Goal: Task Accomplishment & Management: Complete application form

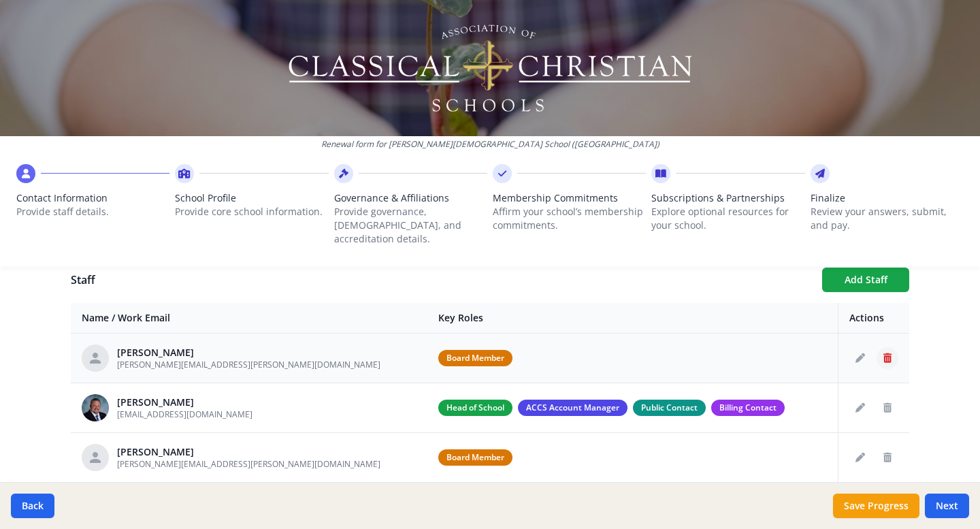
click at [886, 353] on icon "Delete staff" at bounding box center [887, 358] width 8 height 10
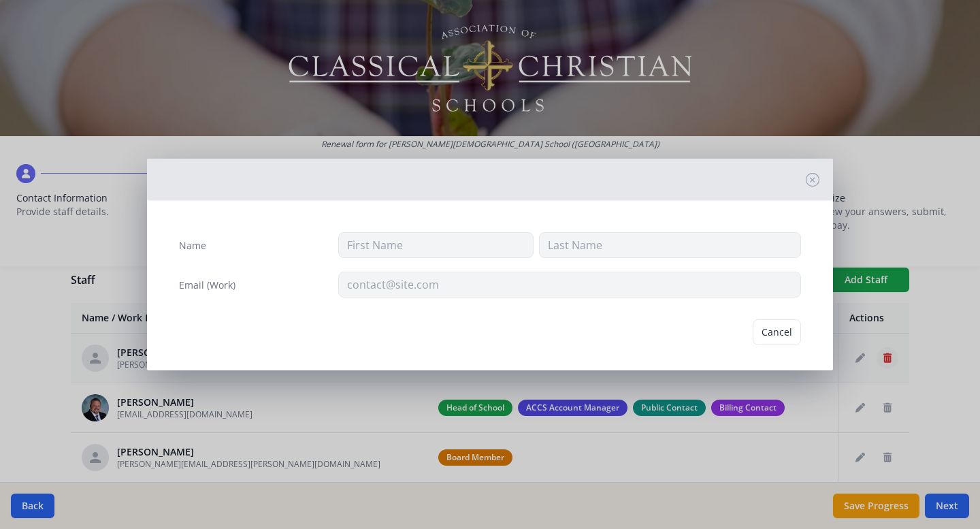
type input "[PERSON_NAME]"
type input "[PERSON_NAME][EMAIL_ADDRESS][PERSON_NAME][DOMAIN_NAME]"
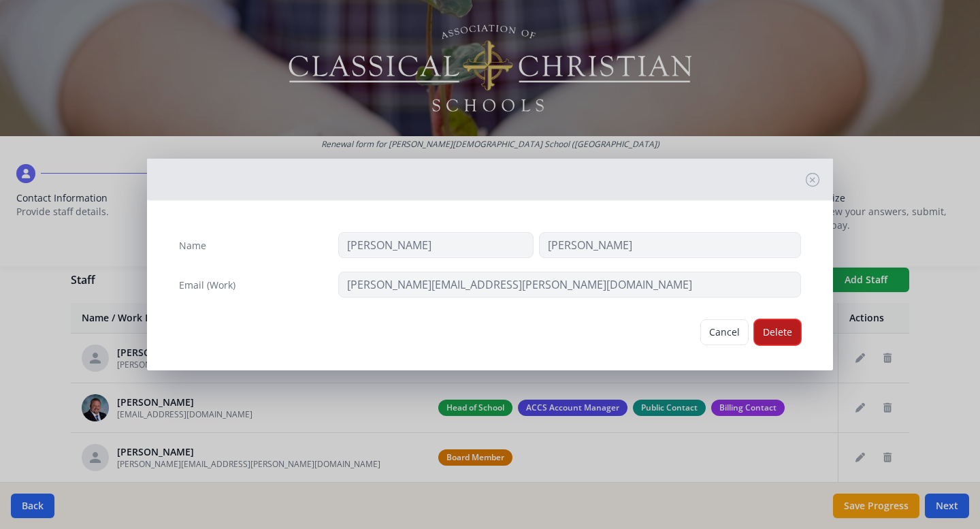
click at [773, 325] on button "Delete" at bounding box center [777, 332] width 47 height 26
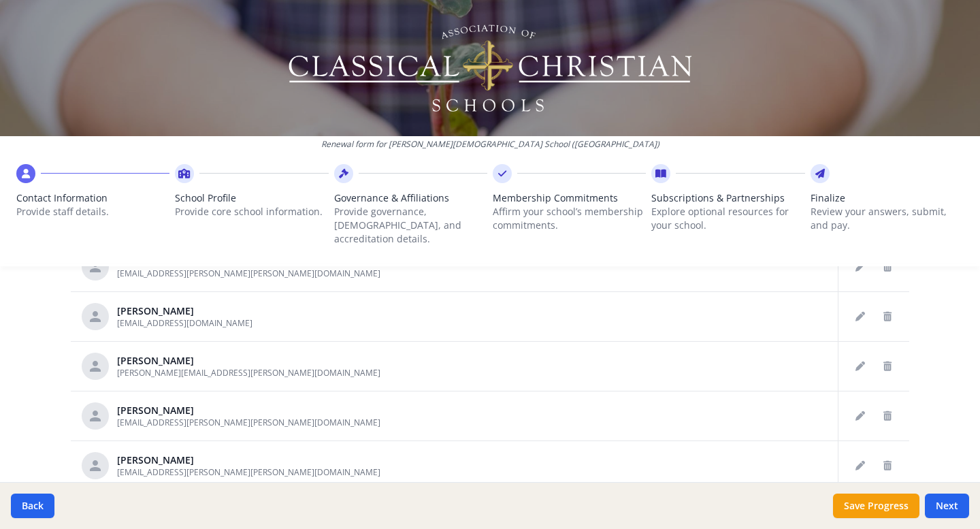
scroll to position [800, 0]
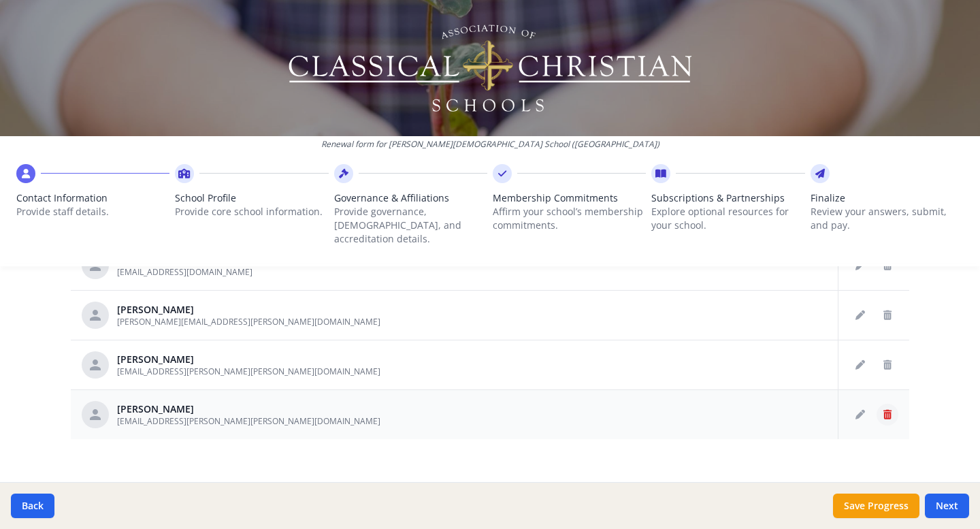
click at [884, 410] on icon "Delete staff" at bounding box center [887, 415] width 8 height 10
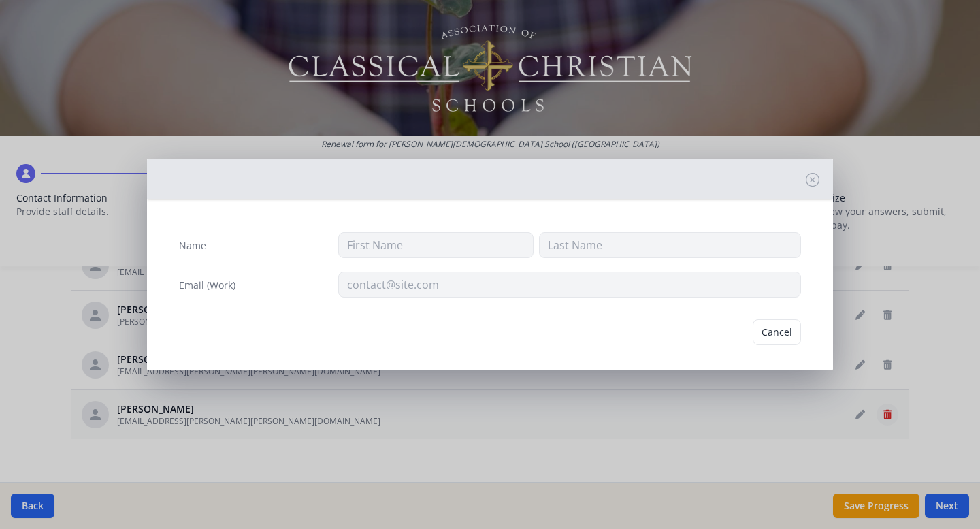
type input "[PERSON_NAME]"
type input "[EMAIL_ADDRESS][PERSON_NAME][PERSON_NAME][DOMAIN_NAME]"
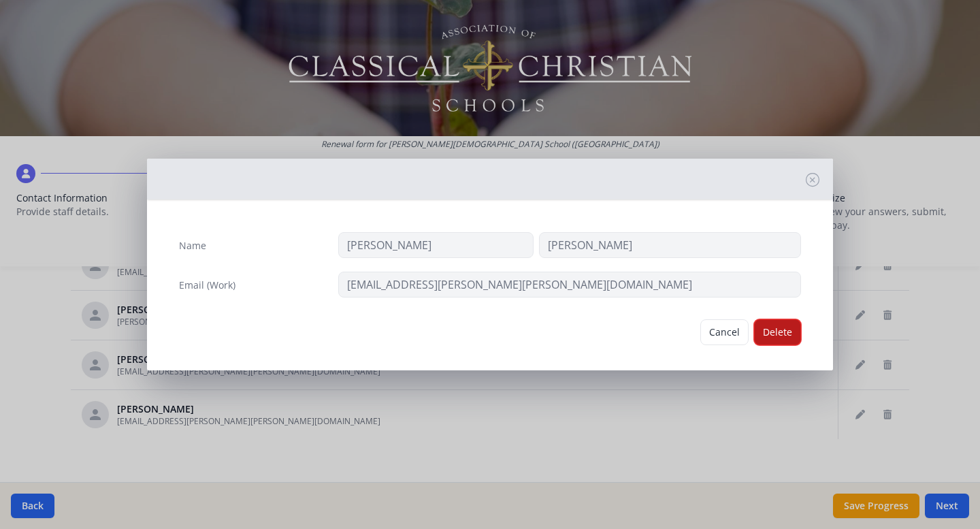
click at [772, 329] on button "Delete" at bounding box center [777, 332] width 47 height 26
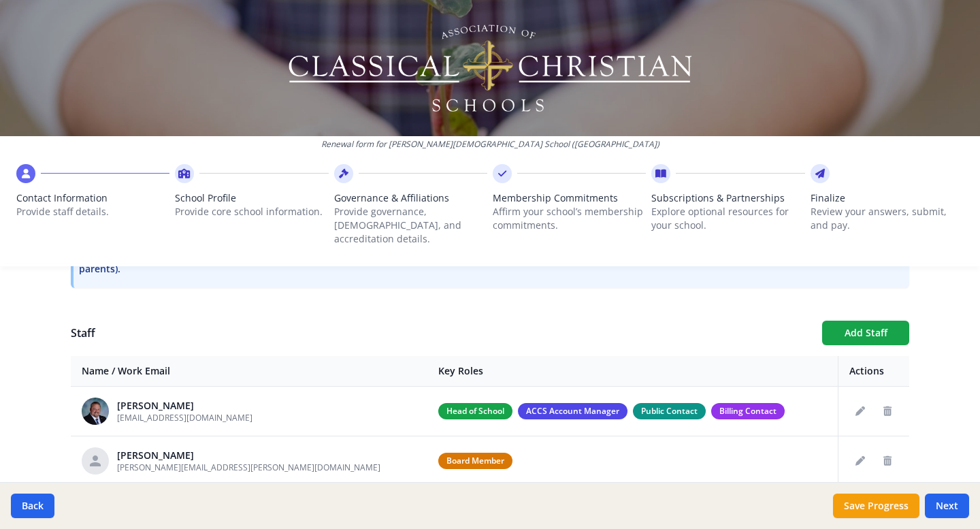
scroll to position [444, 0]
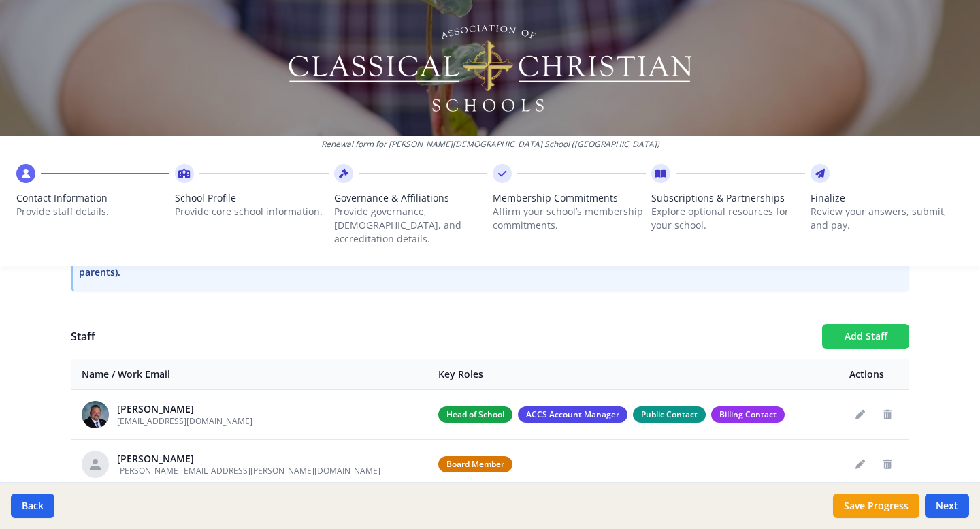
click at [861, 324] on button "Add Staff" at bounding box center [865, 336] width 87 height 24
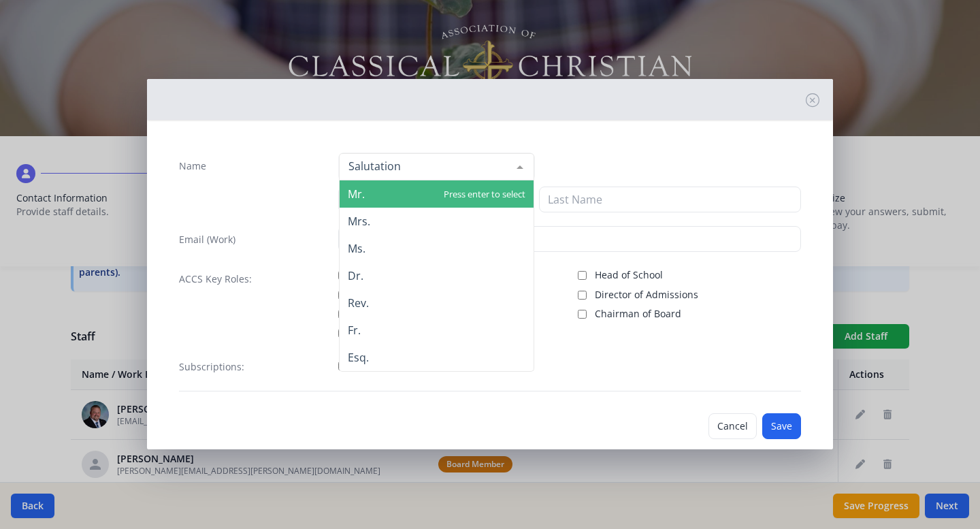
click at [523, 167] on div at bounding box center [519, 167] width 27 height 26
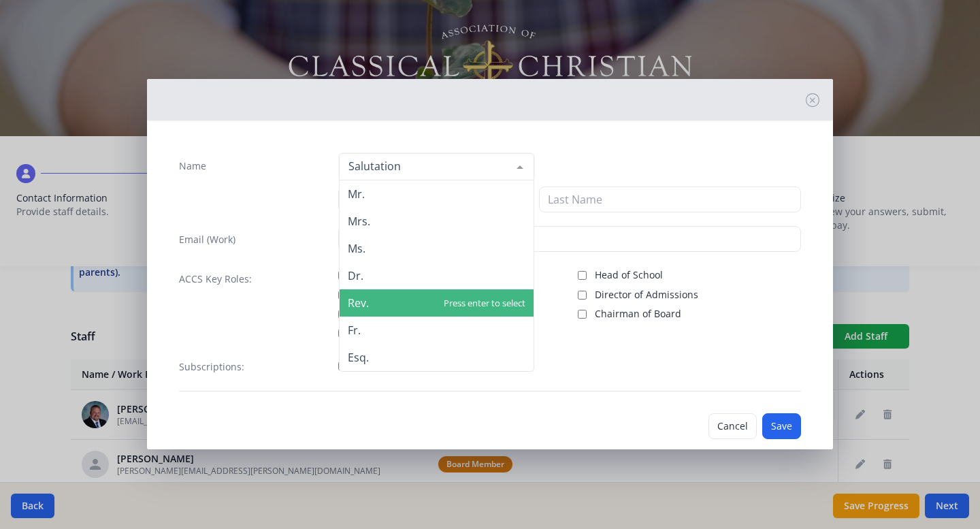
scroll to position [22, 0]
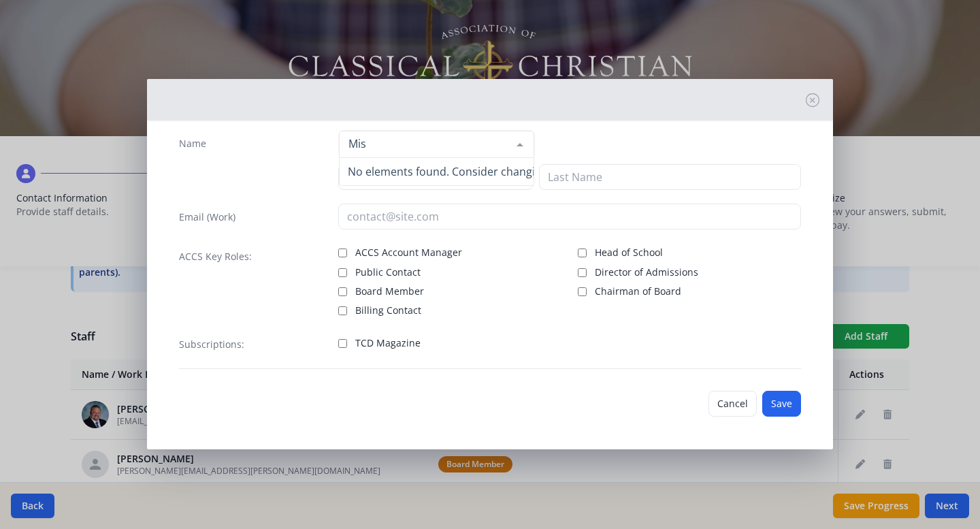
type input "Miss"
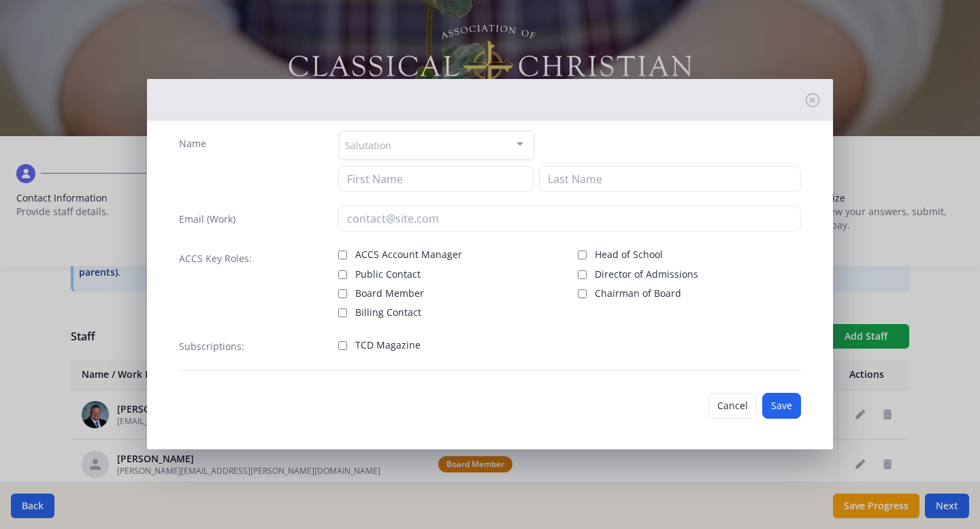
click at [250, 184] on div "Name" at bounding box center [252, 161] width 146 height 62
click at [397, 178] on input at bounding box center [435, 179] width 195 height 26
type input "[PERSON_NAME]"
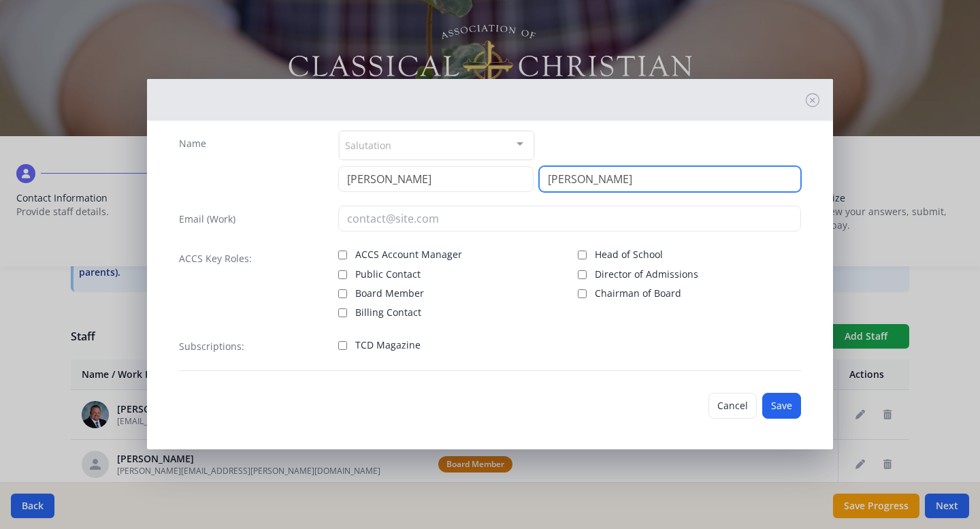
type input "[PERSON_NAME]"
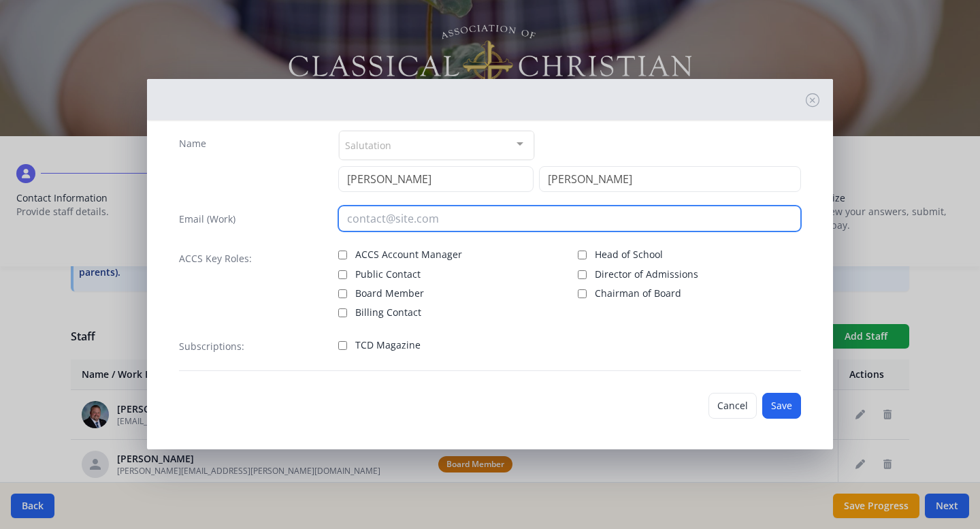
click at [371, 226] on input "email" at bounding box center [569, 218] width 463 height 26
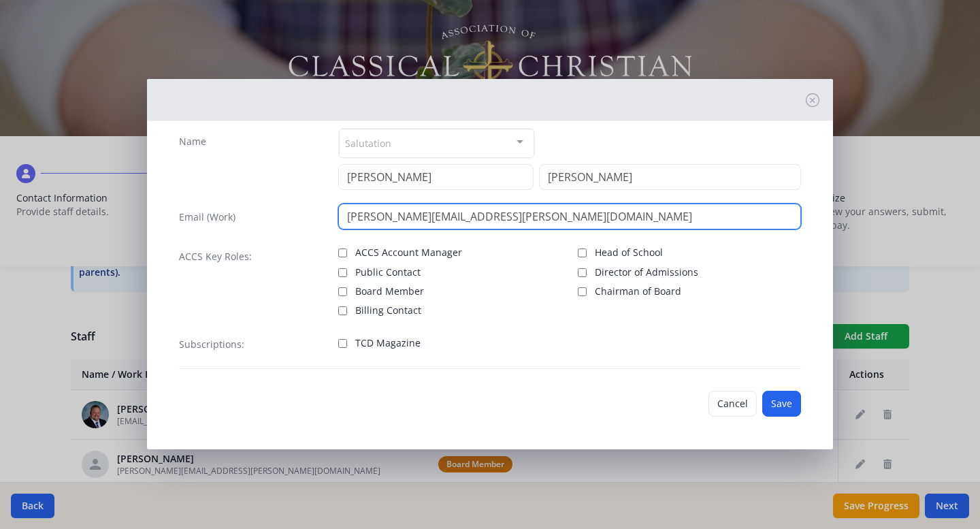
type input "[PERSON_NAME][EMAIL_ADDRESS][PERSON_NAME][DOMAIN_NAME]"
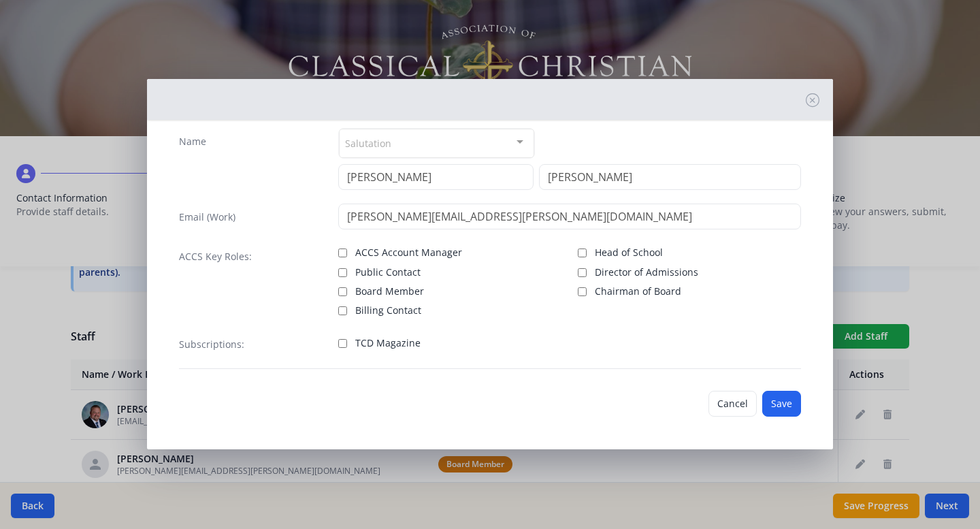
click at [346, 343] on label "TCD Magazine" at bounding box center [449, 341] width 223 height 16
click at [346, 343] on input "TCD Magazine" at bounding box center [342, 343] width 9 height 9
checkbox input "true"
click at [778, 403] on button "Save" at bounding box center [781, 403] width 39 height 26
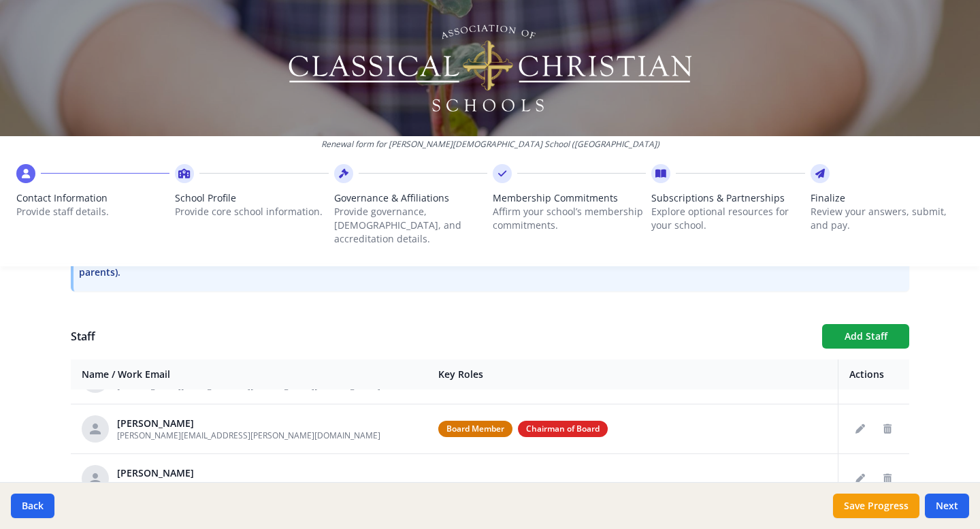
scroll to position [84, 0]
click at [860, 425] on icon "Edit staff" at bounding box center [860, 430] width 10 height 10
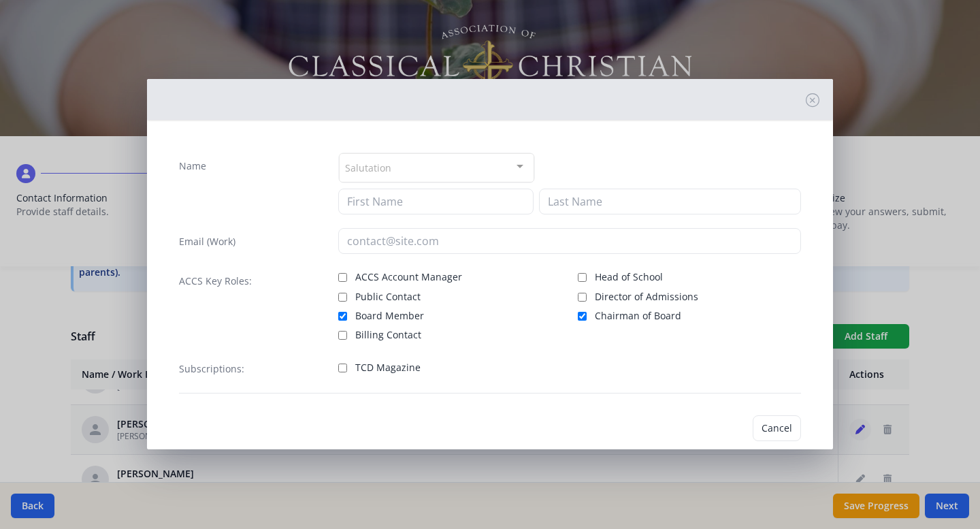
type input "[PERSON_NAME]"
type input "[PERSON_NAME][EMAIL_ADDRESS][PERSON_NAME][DOMAIN_NAME]"
checkbox input "true"
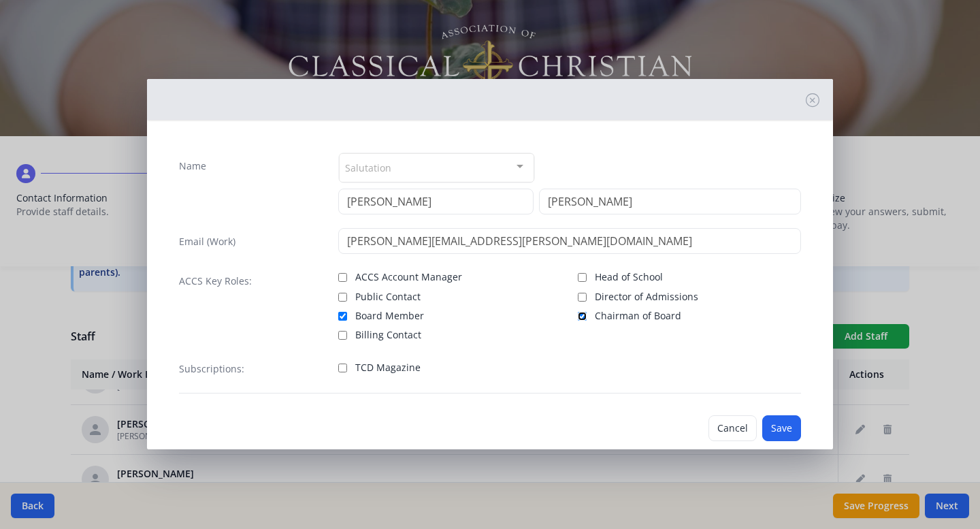
click at [584, 316] on input "Chairman of Board" at bounding box center [582, 316] width 9 height 9
checkbox input "false"
click at [780, 429] on button "Save" at bounding box center [781, 428] width 39 height 26
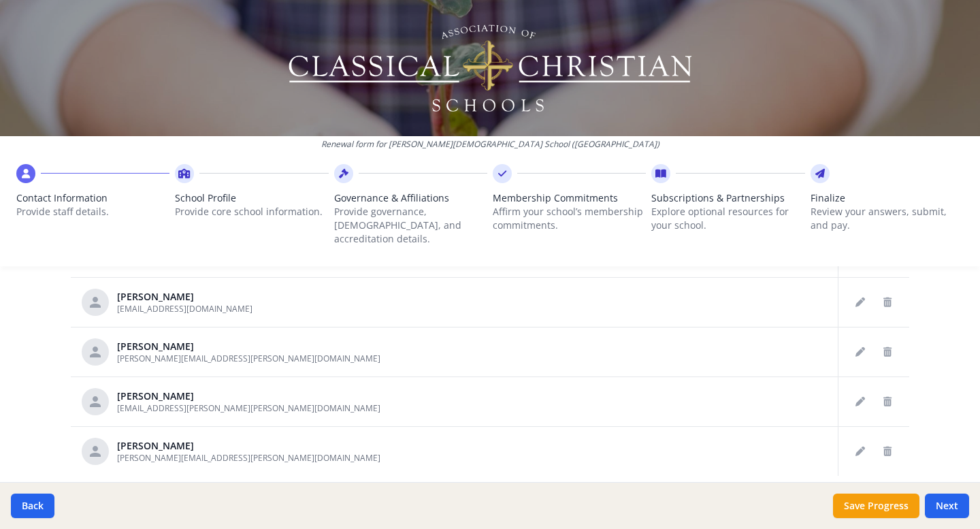
scroll to position [800, 0]
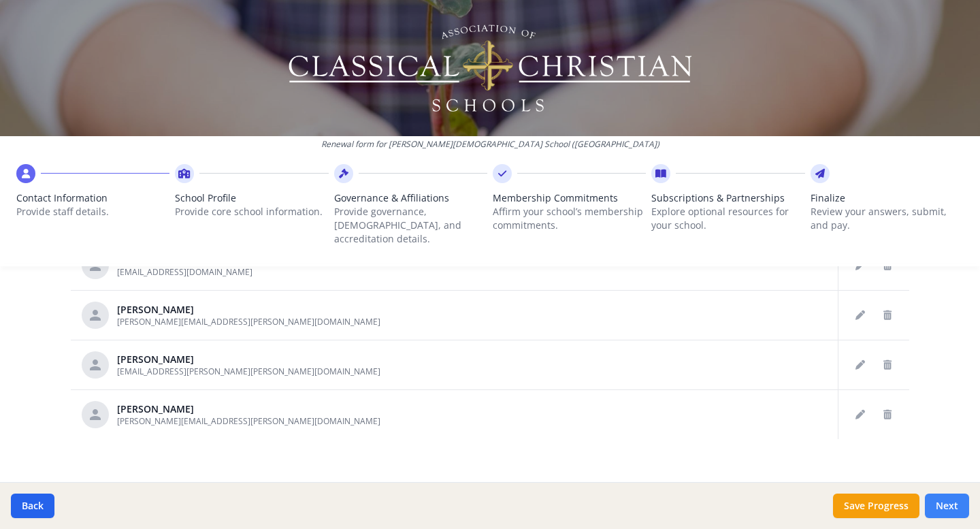
click at [948, 504] on button "Next" at bounding box center [947, 505] width 44 height 24
type input "[PHONE_NUMBER]"
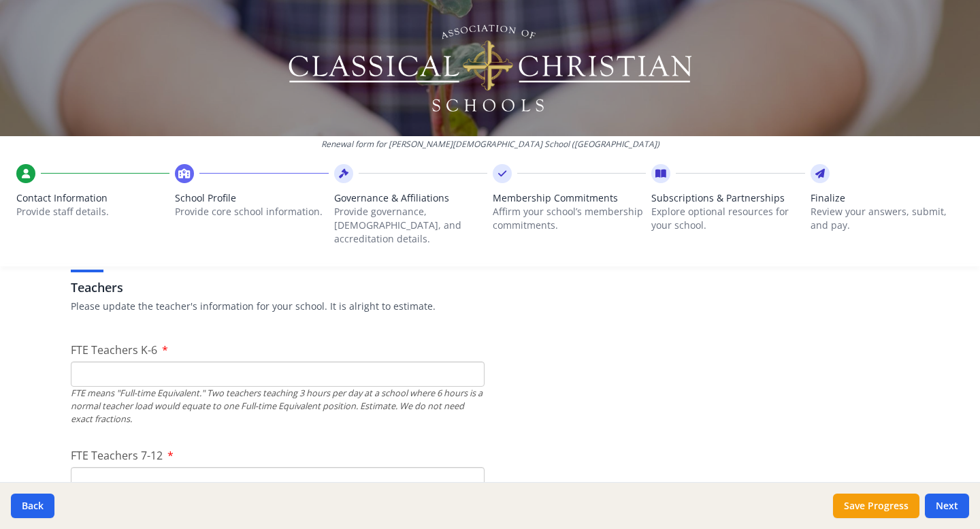
click at [233, 361] on input "FTE Teachers K-6" at bounding box center [278, 373] width 414 height 25
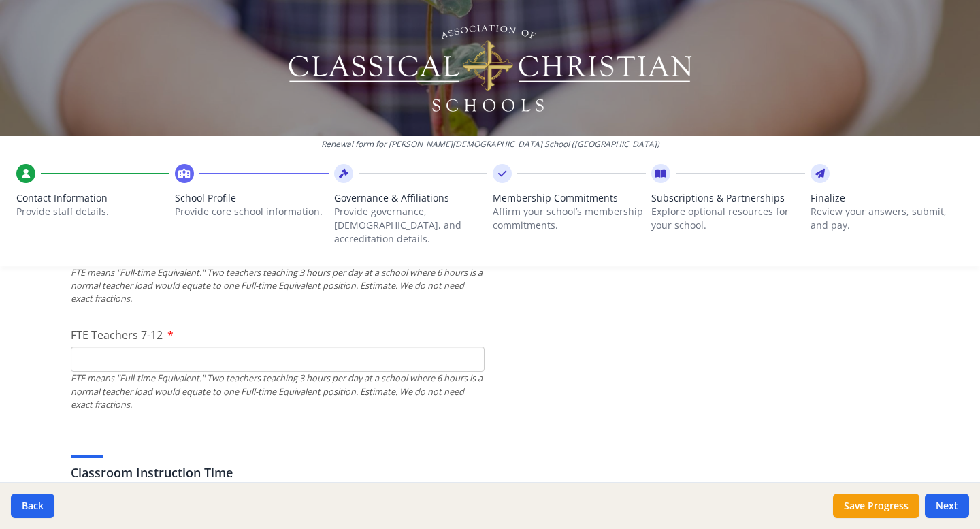
scroll to position [921, 0]
type input "3"
click at [175, 352] on input "FTE Teachers 7-12" at bounding box center [278, 358] width 414 height 25
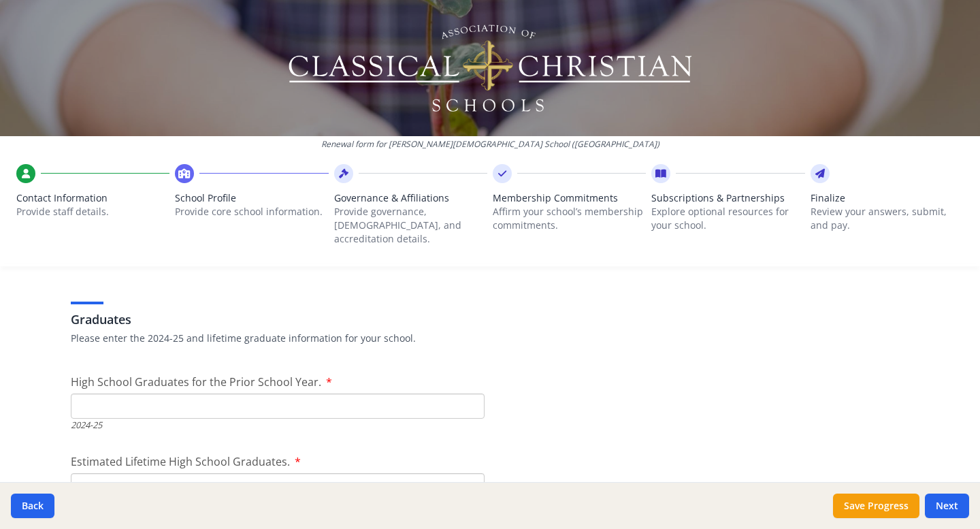
scroll to position [1897, 0]
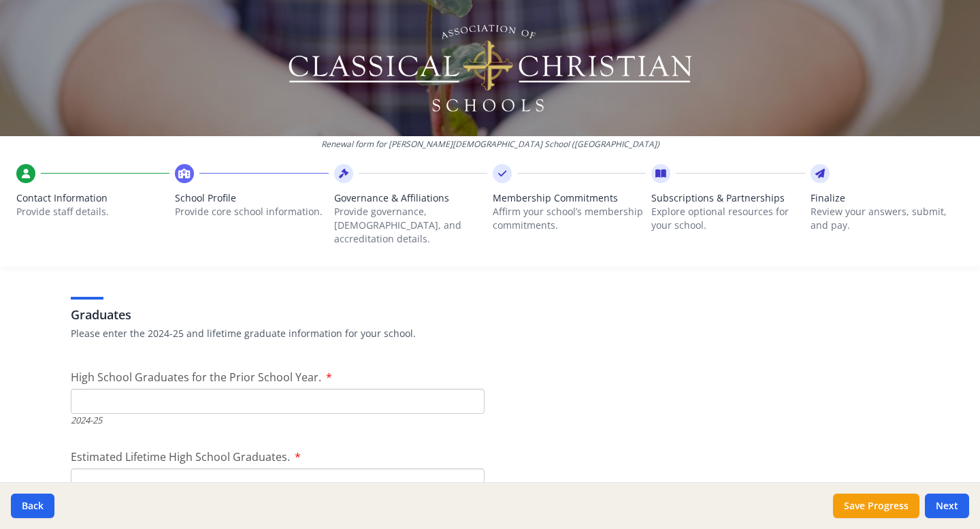
type input "4"
click at [187, 388] on input "High School Graduates for the Prior School Year." at bounding box center [278, 400] width 414 height 25
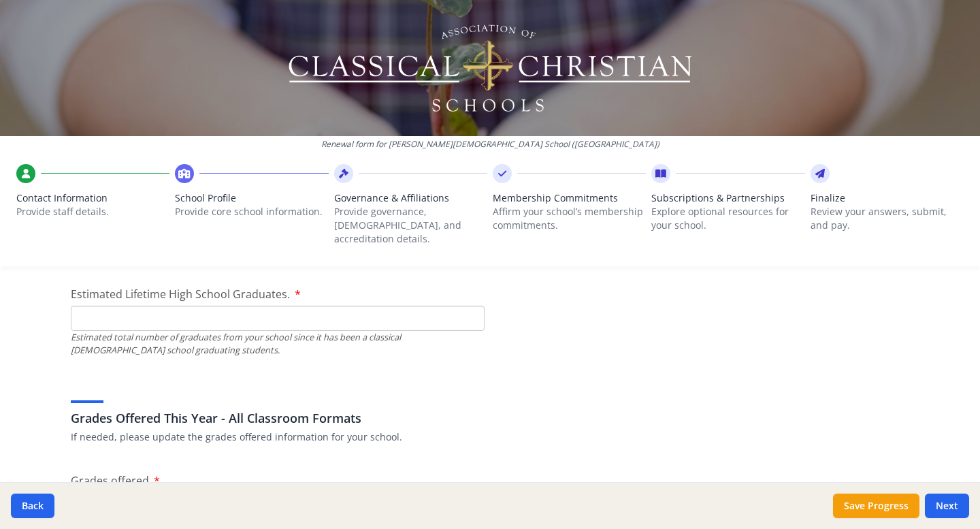
scroll to position [2063, 0]
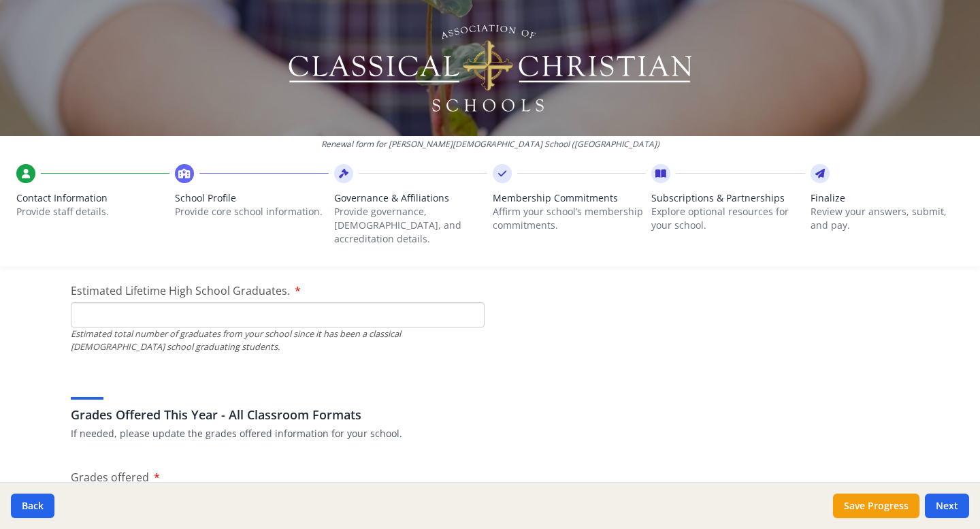
type input "4"
click at [178, 305] on input "Estimated Lifetime High School Graduates." at bounding box center [278, 314] width 414 height 25
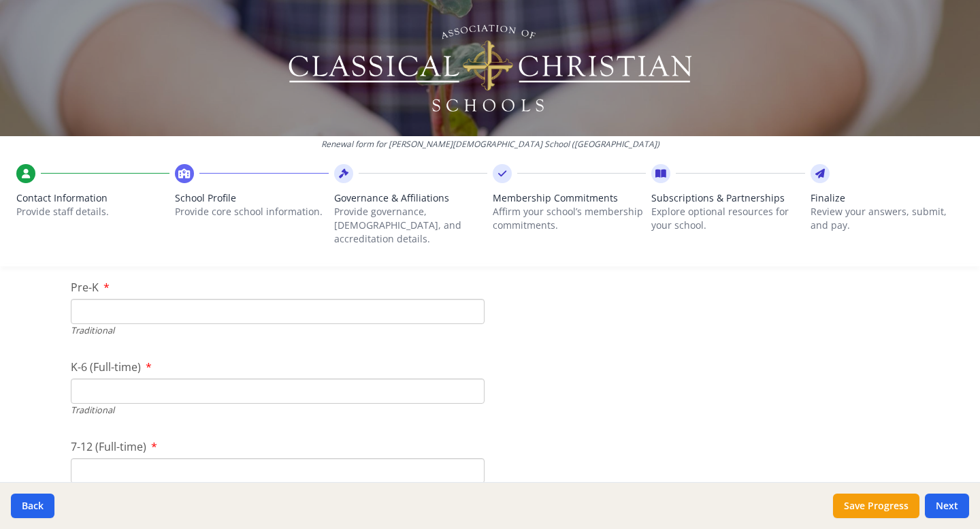
scroll to position [2855, 0]
type input "75"
click at [227, 297] on input "Pre-K" at bounding box center [278, 309] width 414 height 25
type input "0"
click at [188, 377] on input "K-6 (Full-time)" at bounding box center [278, 389] width 414 height 25
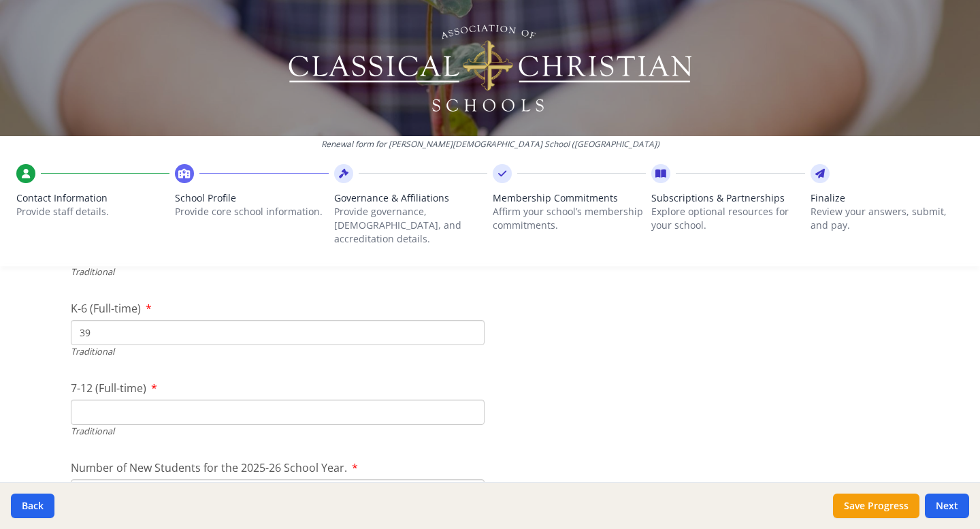
scroll to position [2939, 0]
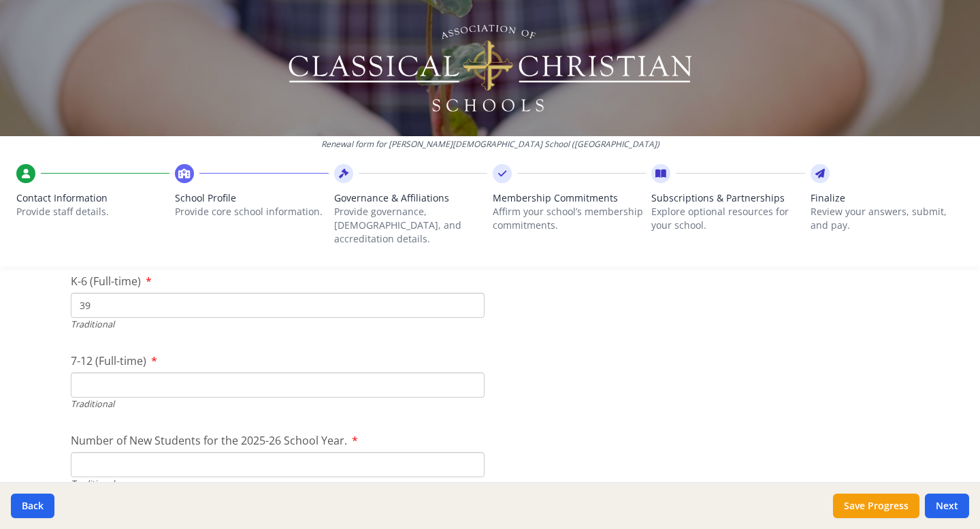
type input "39"
click at [161, 374] on input "7-12 (Full-time)" at bounding box center [278, 384] width 414 height 25
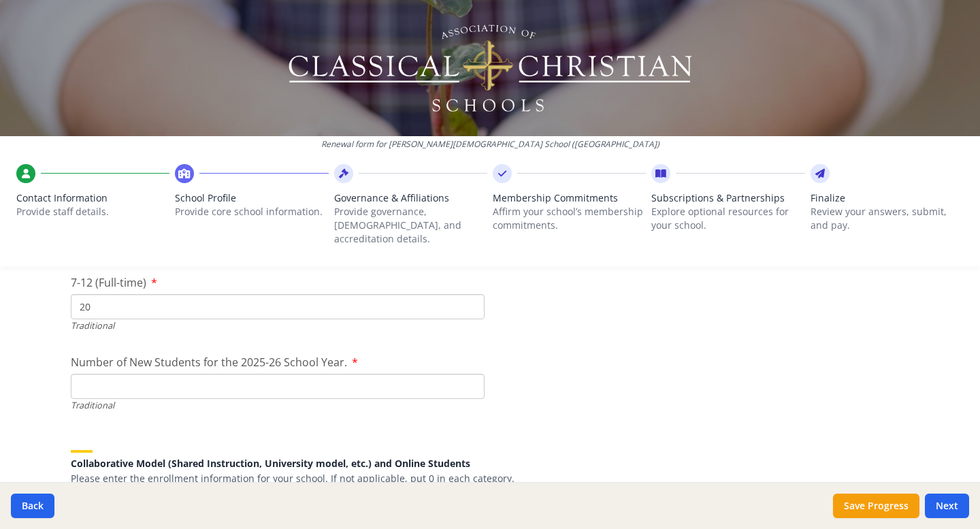
scroll to position [3019, 0]
type input "20"
click at [146, 371] on input "Number of New Students for the 2025-26 School Year." at bounding box center [278, 383] width 414 height 25
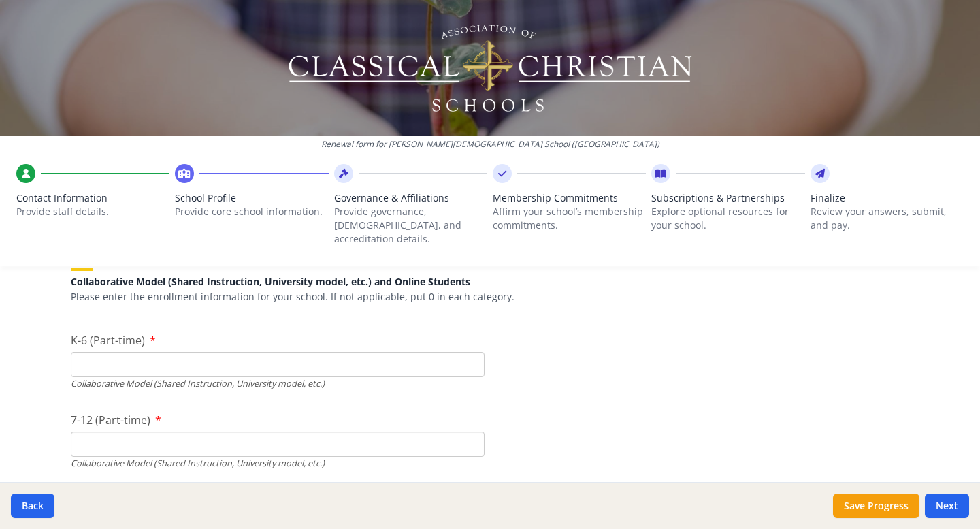
scroll to position [3197, 0]
type input "9"
click at [148, 354] on input "K-6 (Part-time)" at bounding box center [278, 366] width 414 height 25
type input "0"
click at [144, 433] on input "7-12 (Part-time)" at bounding box center [278, 445] width 414 height 25
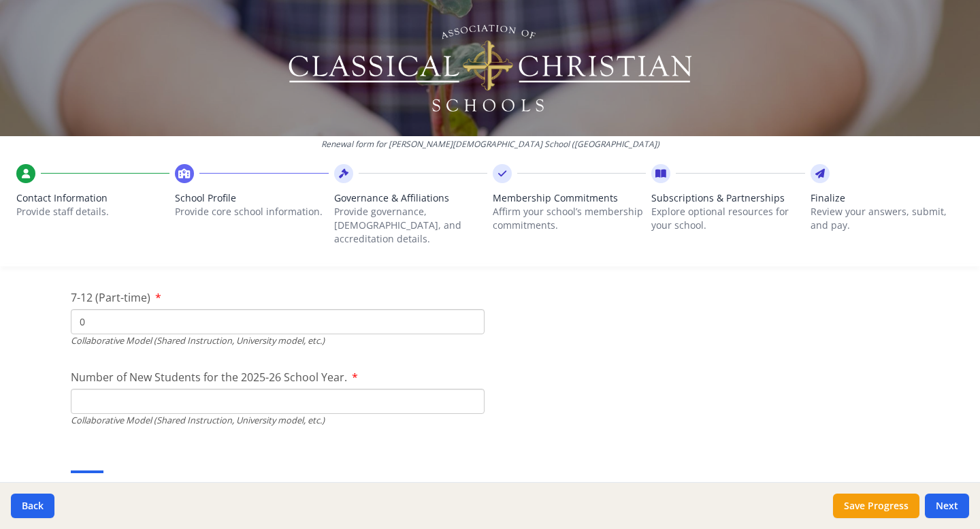
scroll to position [3346, 0]
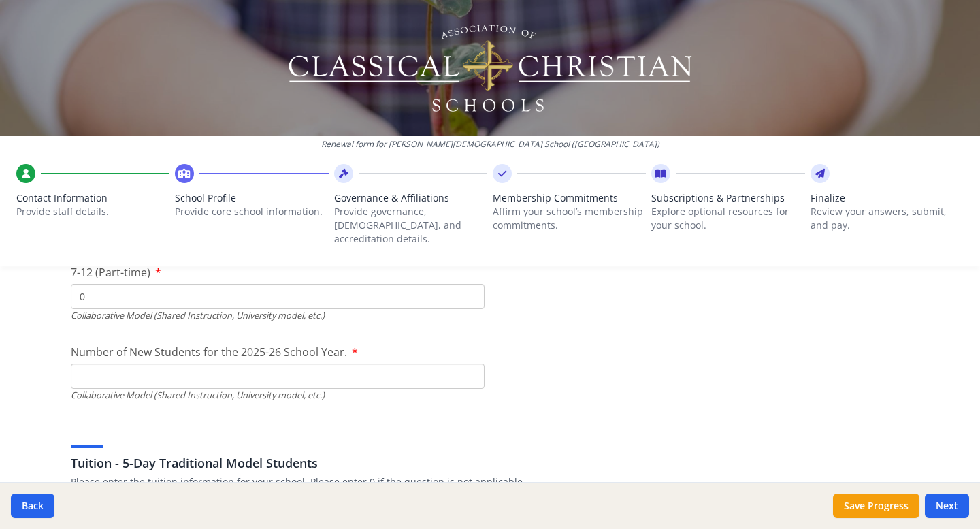
type input "0"
click at [146, 69] on input "Number of New Students for the 2025-26 School Year." at bounding box center [278, 56] width 414 height 25
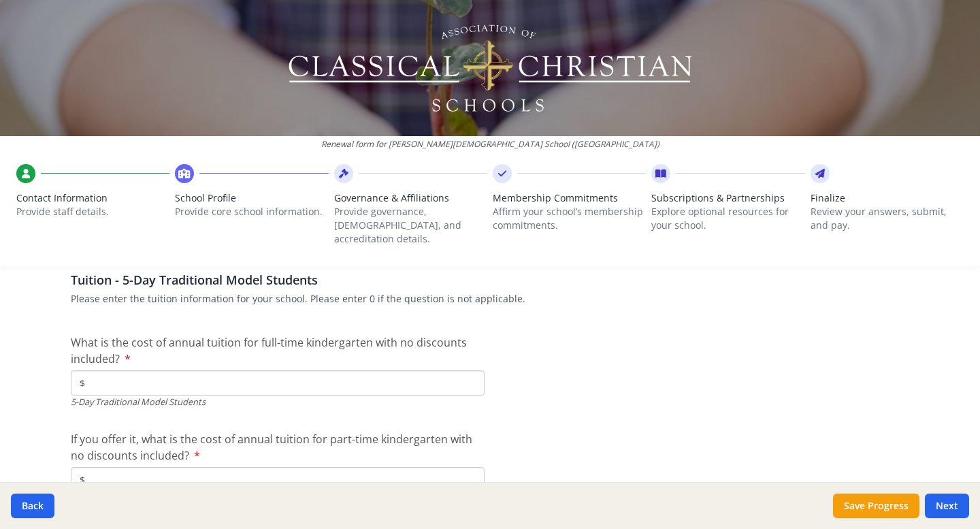
scroll to position [3531, 0]
type input "0"
click at [194, 369] on input "$" at bounding box center [278, 381] width 414 height 25
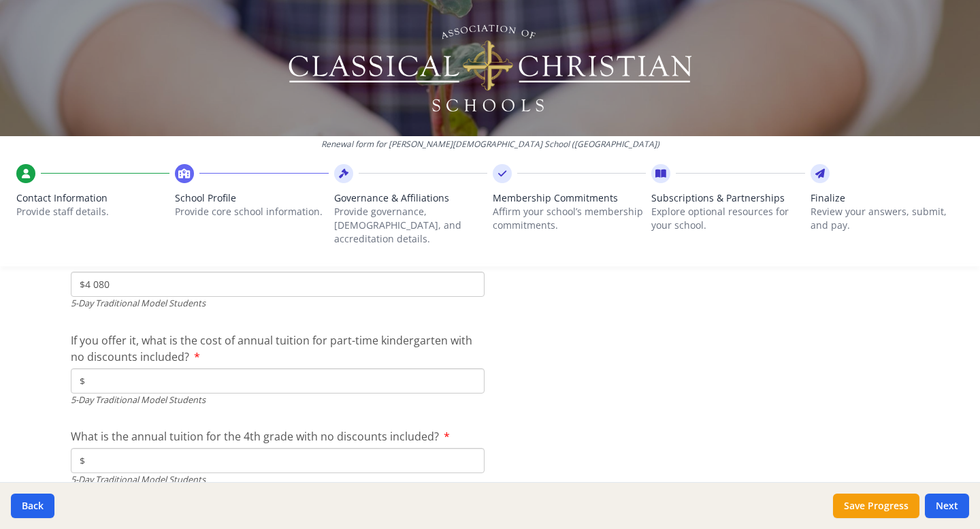
scroll to position [3632, 0]
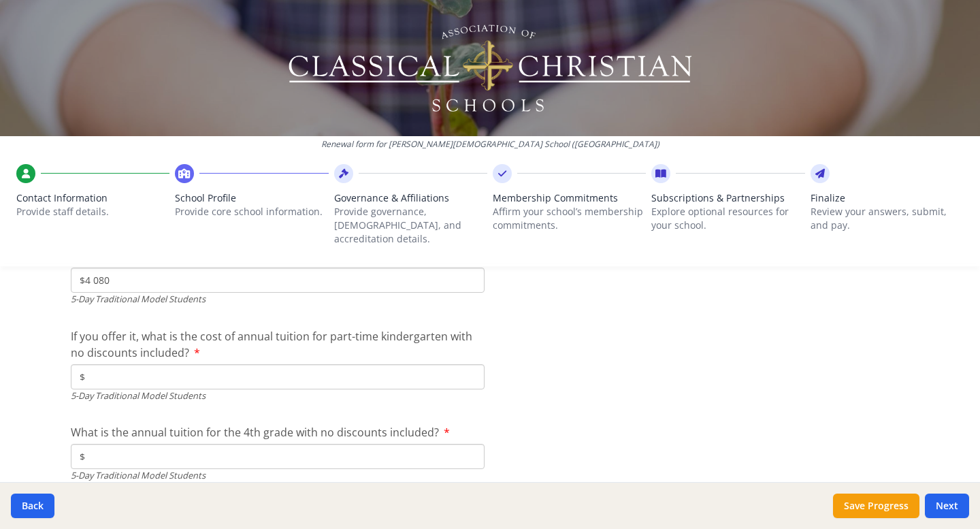
type input "$4 080"
click at [188, 364] on input "$" at bounding box center [278, 376] width 414 height 25
type input "$4 080"
click at [146, 267] on input "$4 080" at bounding box center [278, 279] width 414 height 25
type input "$"
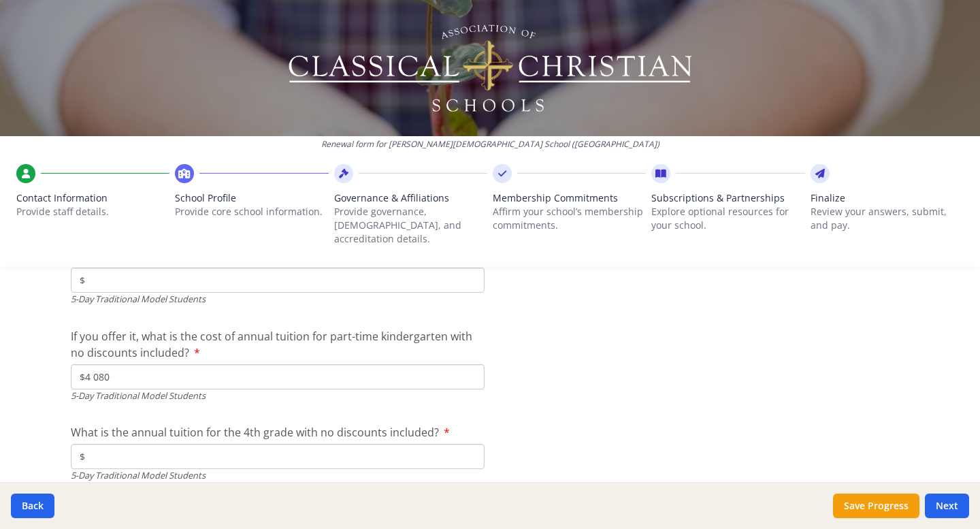
click at [50, 359] on div "Renewal form for [PERSON_NAME][GEOGRAPHIC_DATA][DEMOGRAPHIC_DATA] ([GEOGRAPHIC_…" at bounding box center [490, 264] width 980 height 529
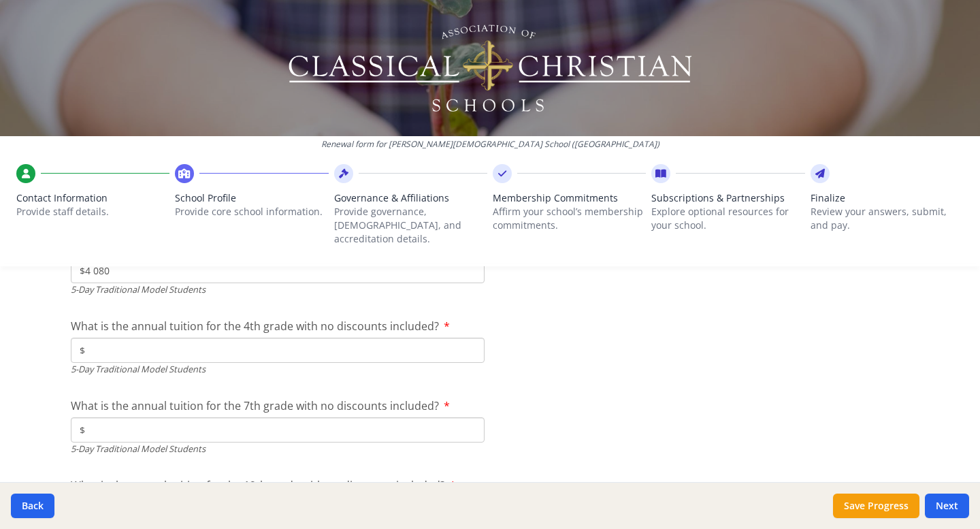
scroll to position [3744, 0]
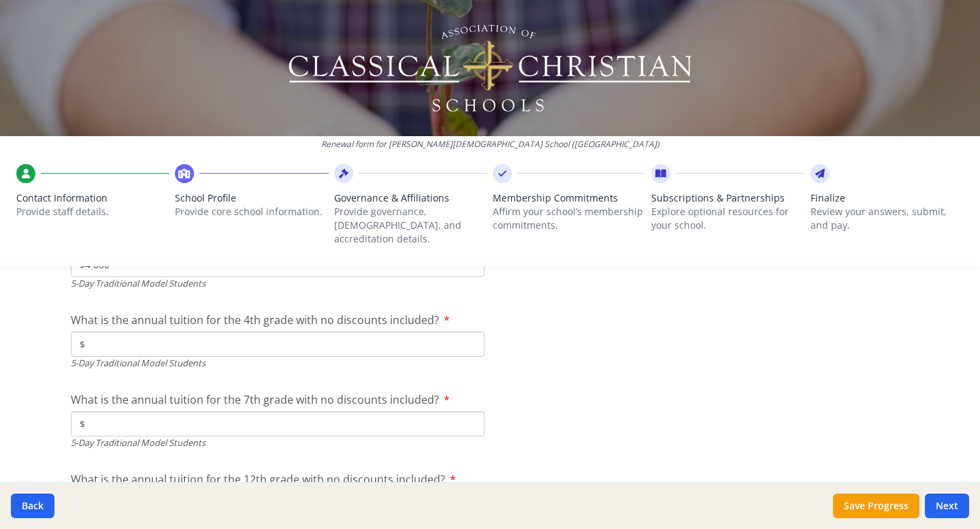
click at [127, 331] on input "$" at bounding box center [278, 343] width 414 height 25
click at [295, 334] on input "$" at bounding box center [278, 343] width 414 height 25
type input "$6 880"
click at [211, 411] on input "$" at bounding box center [278, 423] width 414 height 25
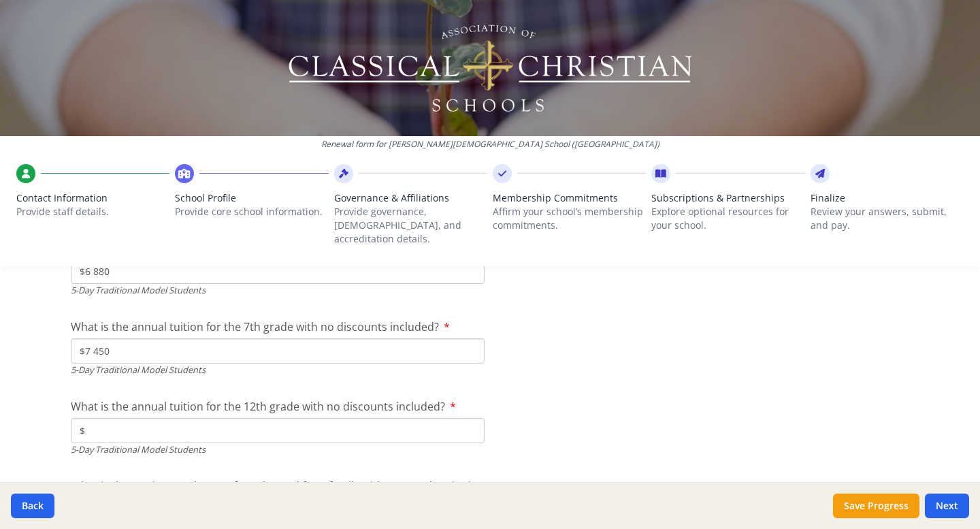
scroll to position [3849, 0]
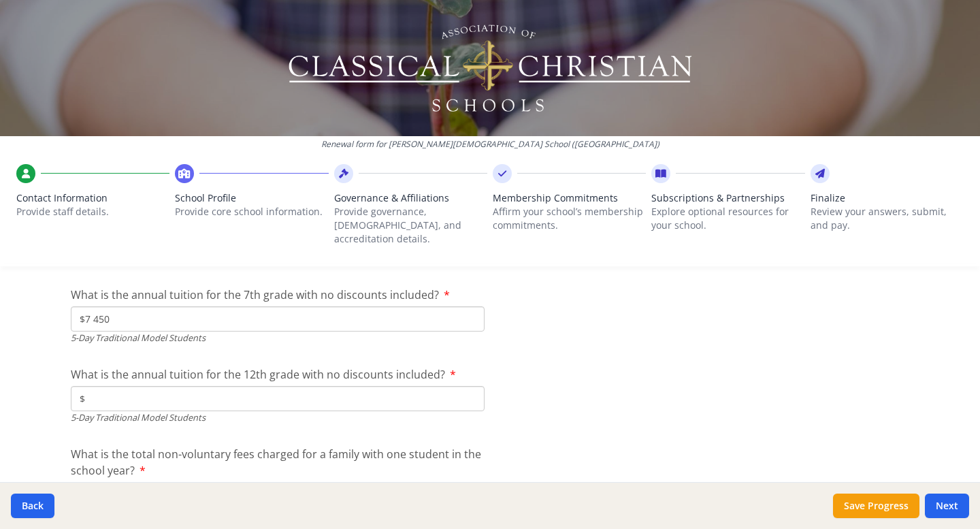
type input "$7 450"
click at [361, 386] on input "$" at bounding box center [278, 398] width 414 height 25
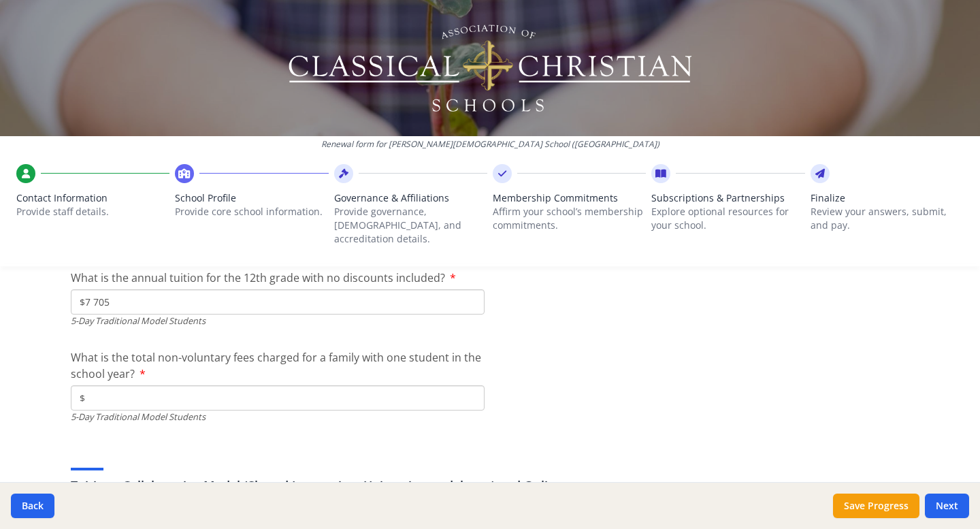
scroll to position [3947, 0]
type input "$7 705"
click at [345, 384] on input "$" at bounding box center [278, 396] width 414 height 25
type input "$250"
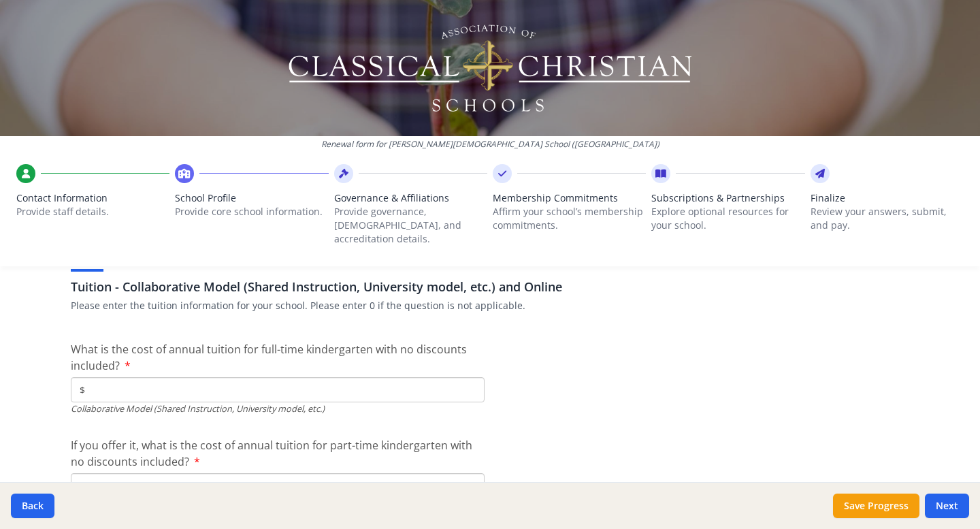
scroll to position [4145, 0]
type input "$0"
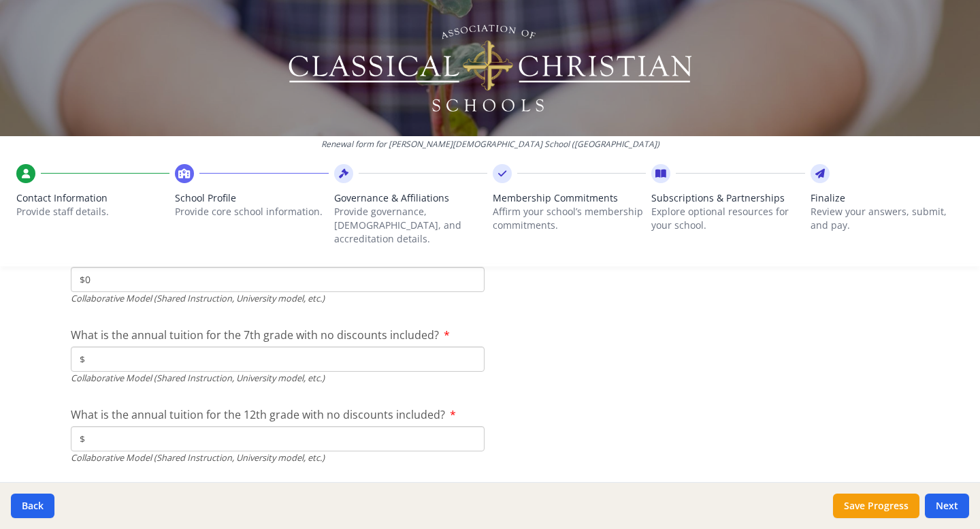
type input "$0"
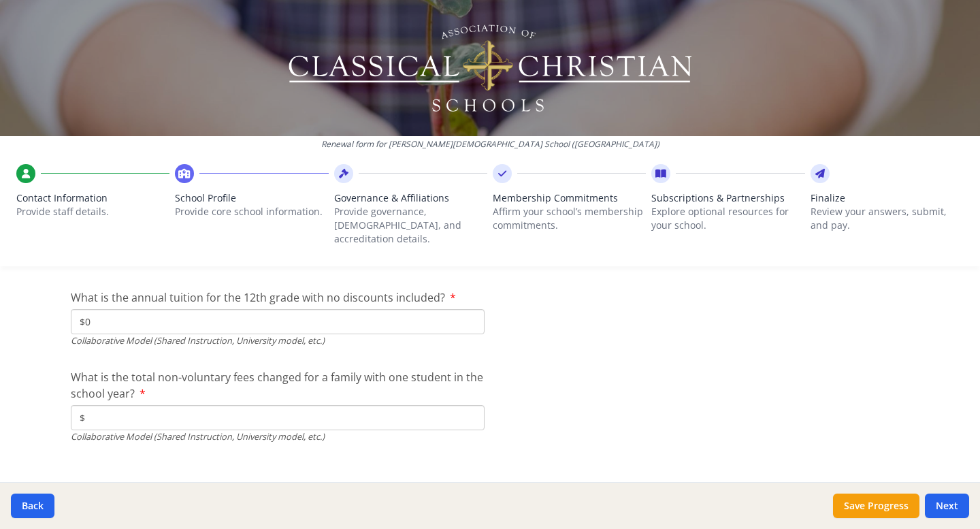
scroll to position [4549, 0]
type input "$0"
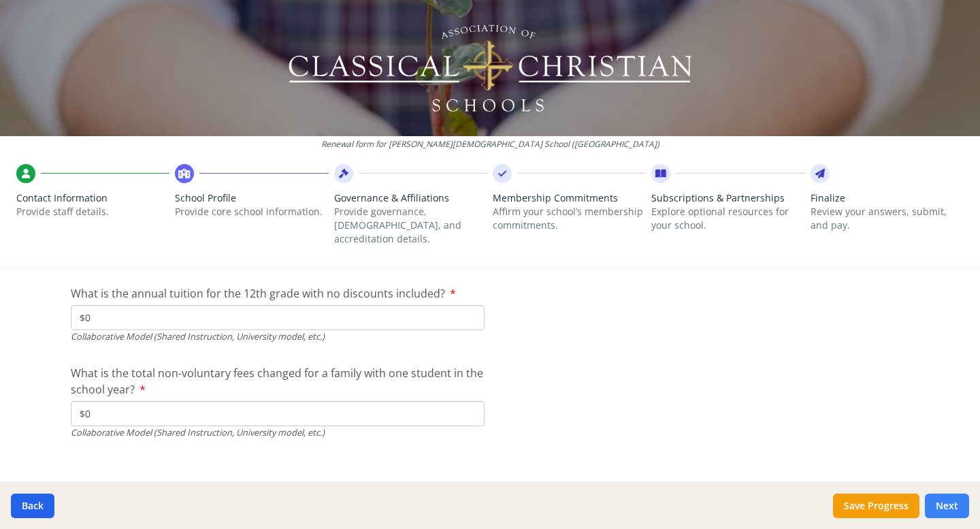
click at [948, 505] on button "Next" at bounding box center [947, 505] width 44 height 24
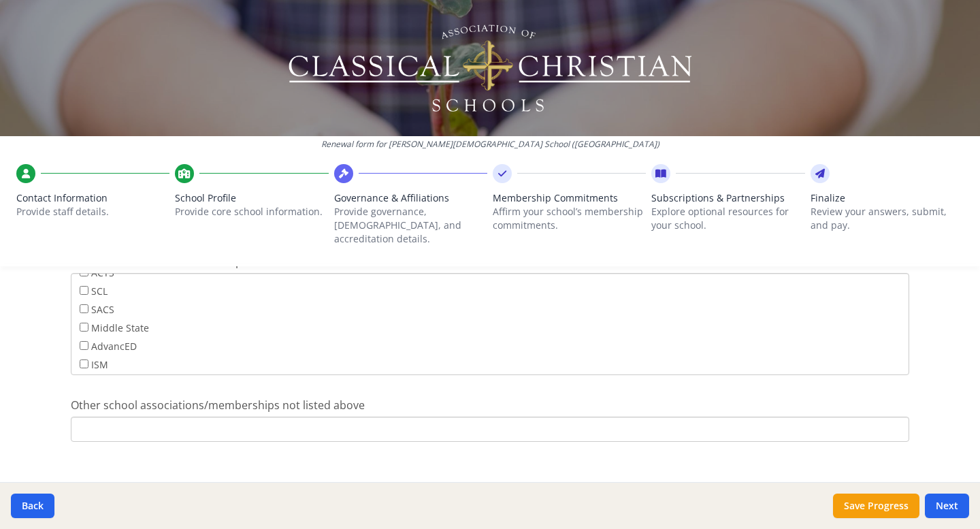
scroll to position [105, 0]
click at [942, 506] on button "Next" at bounding box center [947, 505] width 44 height 24
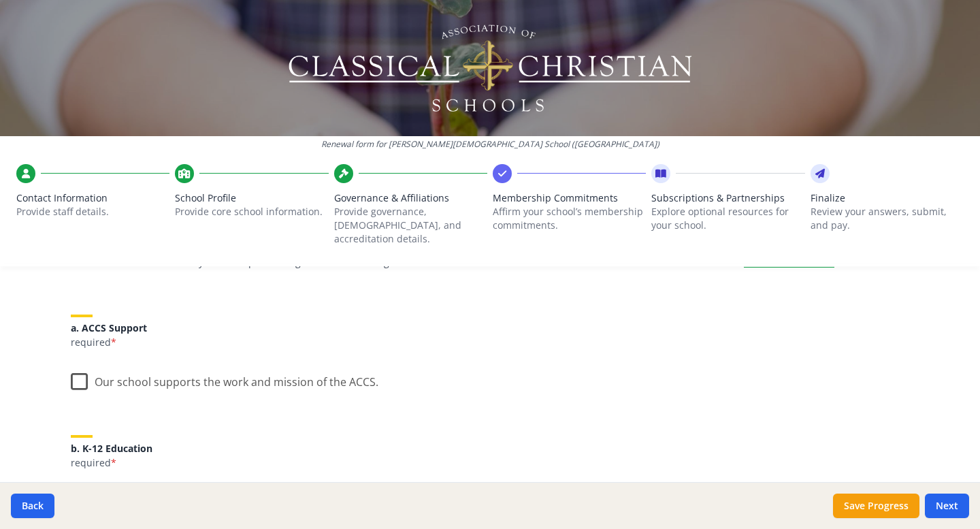
scroll to position [142, 0]
click at [79, 363] on label "Our school supports the work and mission of the ACCS." at bounding box center [224, 375] width 307 height 29
click at [0, 0] on input "Our school supports the work and mission of the ACCS." at bounding box center [0, 0] width 0 height 0
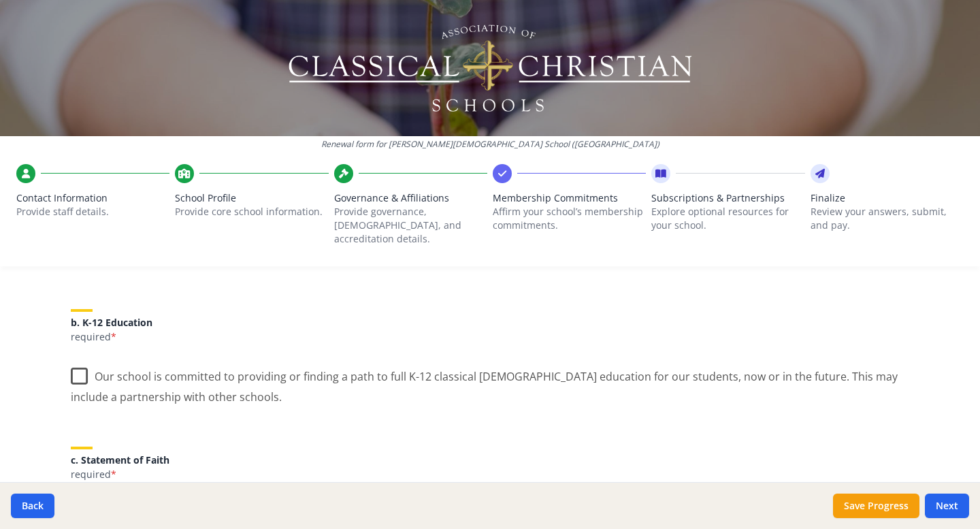
scroll to position [263, 0]
click at [79, 363] on label "Our school is committed to providing or finding a path to full K-12 classical […" at bounding box center [490, 383] width 838 height 46
click at [0, 0] on input "Our school is committed to providing or finding a path to full K-12 classical […" at bounding box center [0, 0] width 0 height 0
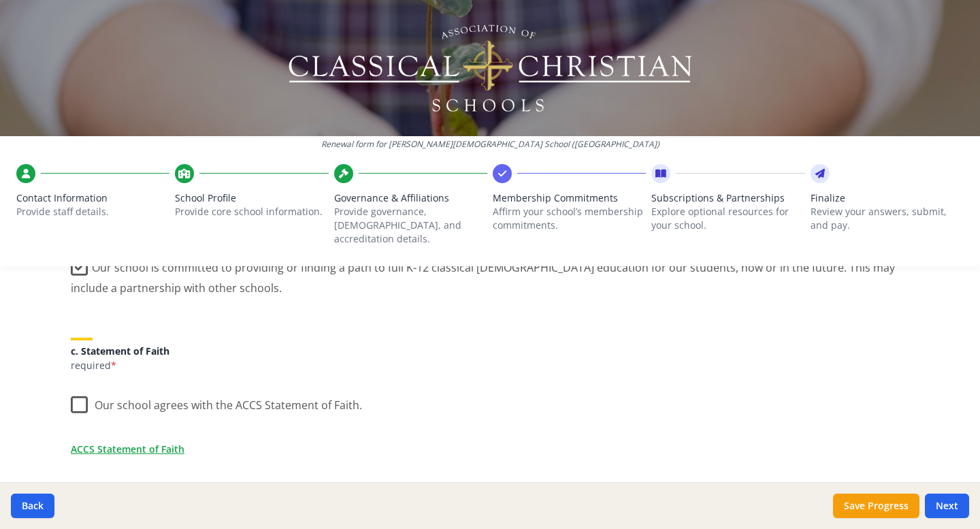
scroll to position [386, 0]
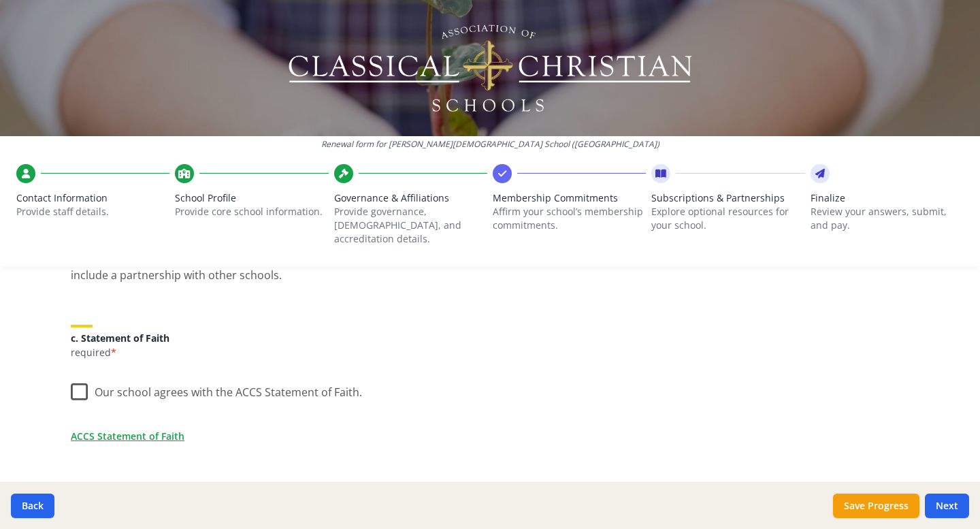
click at [78, 376] on label "Our school agrees with the ACCS Statement of Faith." at bounding box center [216, 388] width 291 height 29
click at [0, 0] on input "Our school agrees with the ACCS Statement of Faith." at bounding box center [0, 0] width 0 height 0
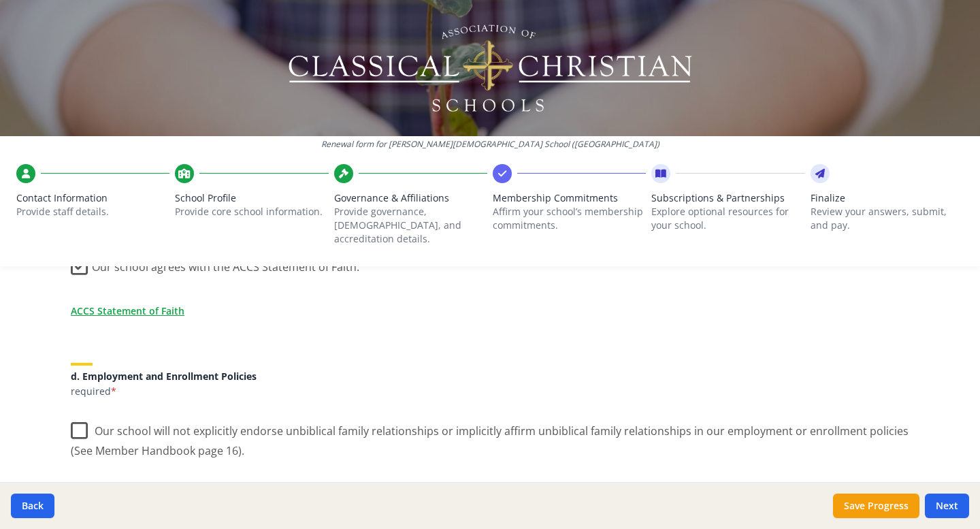
scroll to position [559, 0]
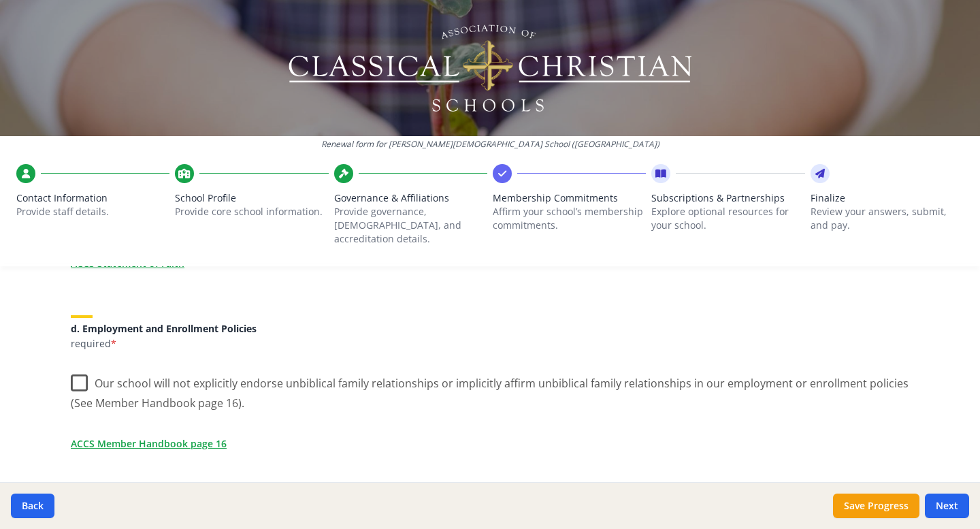
click at [76, 371] on label "Our school will not explicitly endorse unbiblical family relationships or impli…" at bounding box center [490, 388] width 838 height 46
click at [0, 0] on input "Our school will not explicitly endorse unbiblical family relationships or impli…" at bounding box center [0, 0] width 0 height 0
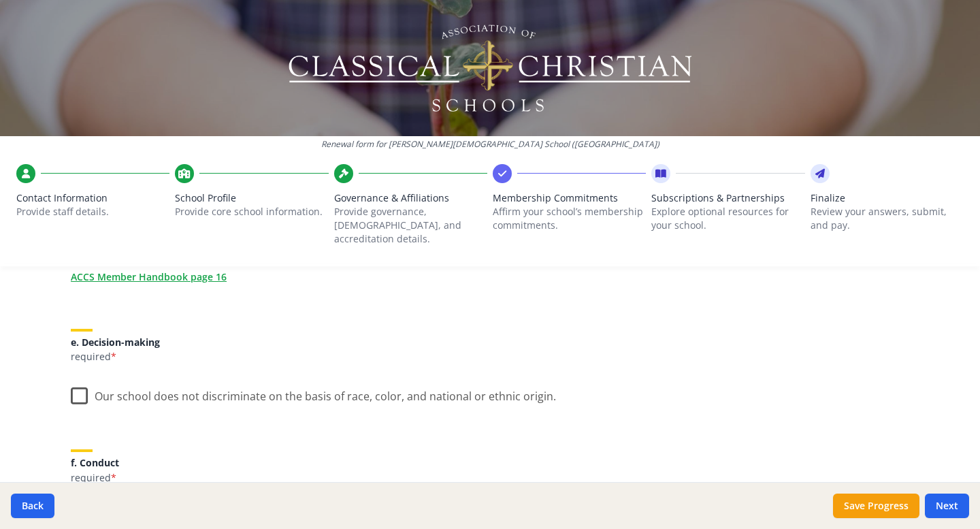
scroll to position [725, 0]
click at [78, 382] on label "Our school does not discriminate on the basis of race, color, and national or e…" at bounding box center [313, 393] width 485 height 29
click at [0, 0] on input "Our school does not discriminate on the basis of race, color, and national or e…" at bounding box center [0, 0] width 0 height 0
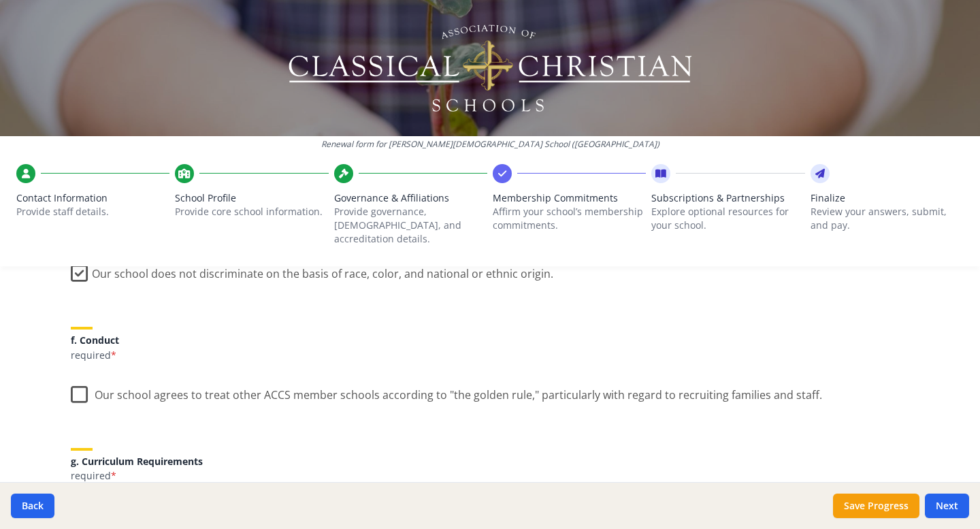
scroll to position [850, 0]
click at [79, 376] on label "Our school agrees to treat other ACCS member schools according to "the golden r…" at bounding box center [446, 389] width 751 height 29
click at [0, 0] on input "Our school agrees to treat other ACCS member schools according to "the golden r…" at bounding box center [0, 0] width 0 height 0
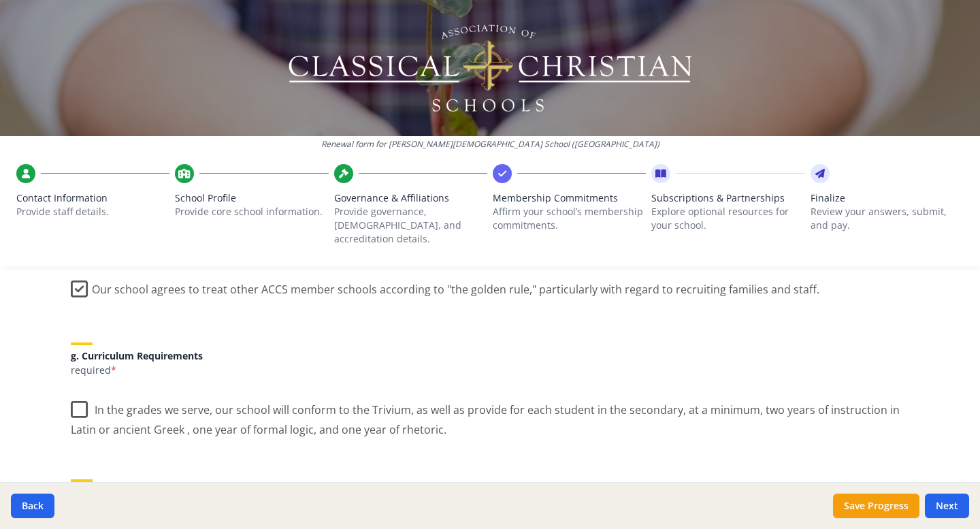
scroll to position [961, 0]
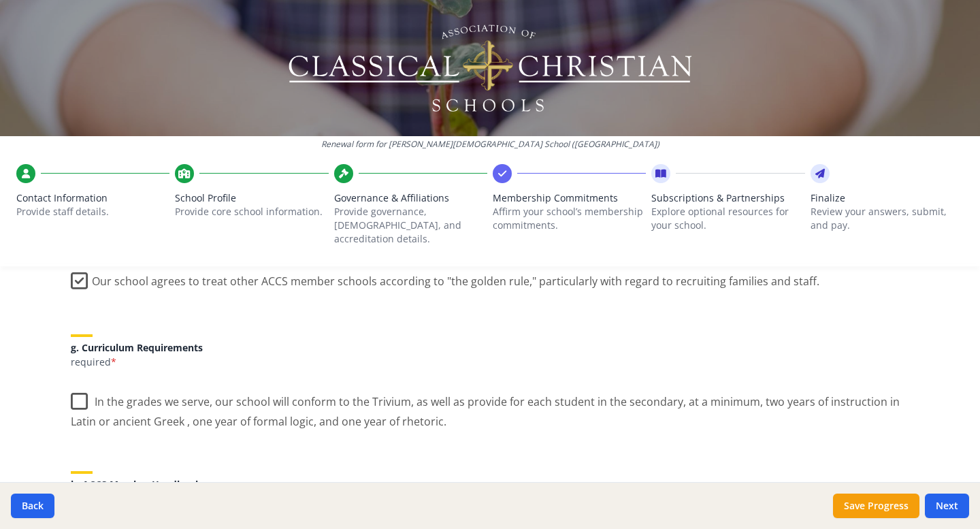
click at [80, 388] on label "In the grades we serve, our school will conform to the Trivium, as well as prov…" at bounding box center [490, 407] width 838 height 46
click at [0, 0] on input "In the grades we serve, our school will conform to the Trivium, as well as prov…" at bounding box center [0, 0] width 0 height 0
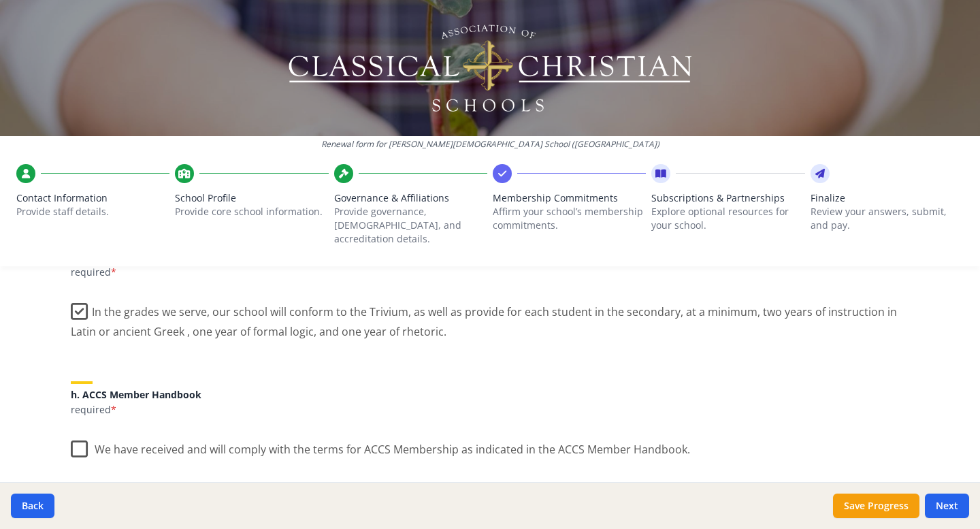
scroll to position [1096, 0]
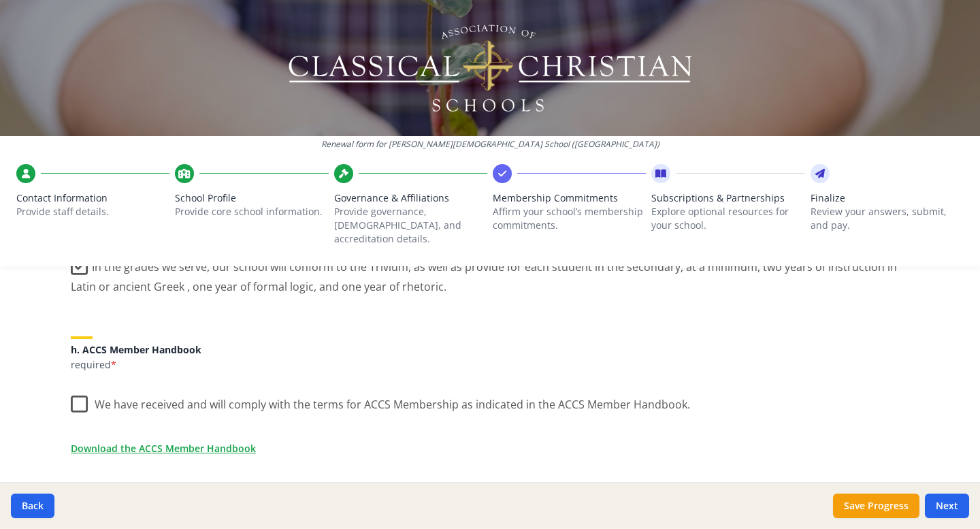
click at [80, 388] on label "We have received and will comply with the terms for ACCS Membership as indicate…" at bounding box center [380, 400] width 619 height 29
click at [0, 0] on input "We have received and will comply with the terms for ACCS Membership as indicate…" at bounding box center [0, 0] width 0 height 0
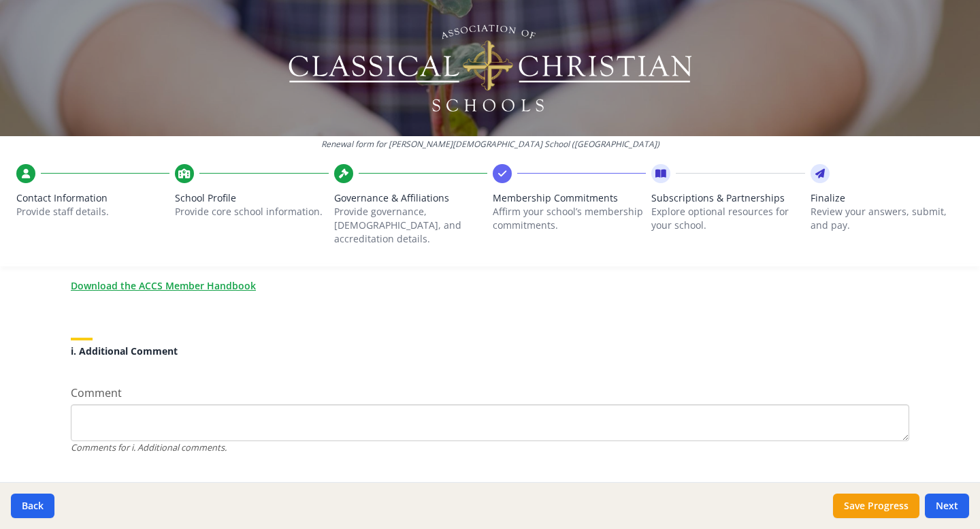
scroll to position [1275, 0]
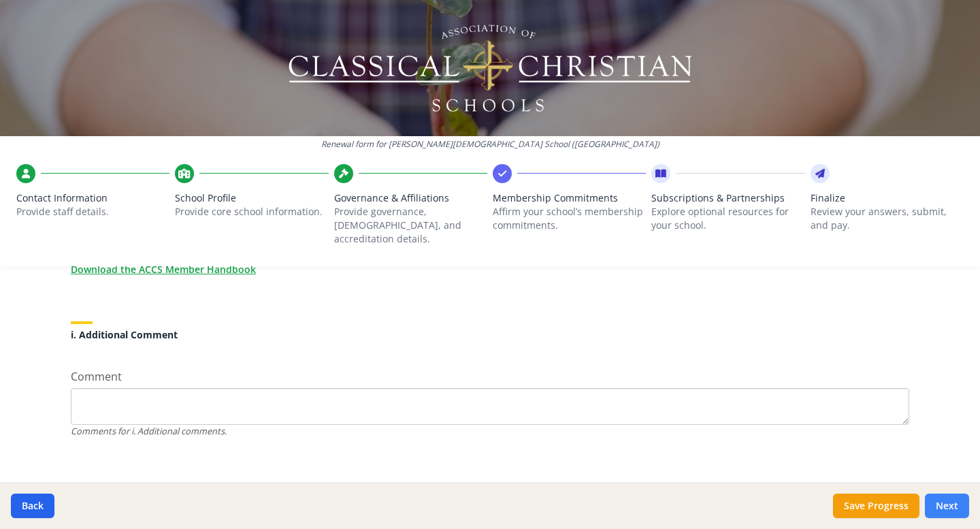
click at [952, 506] on button "Next" at bounding box center [947, 505] width 44 height 24
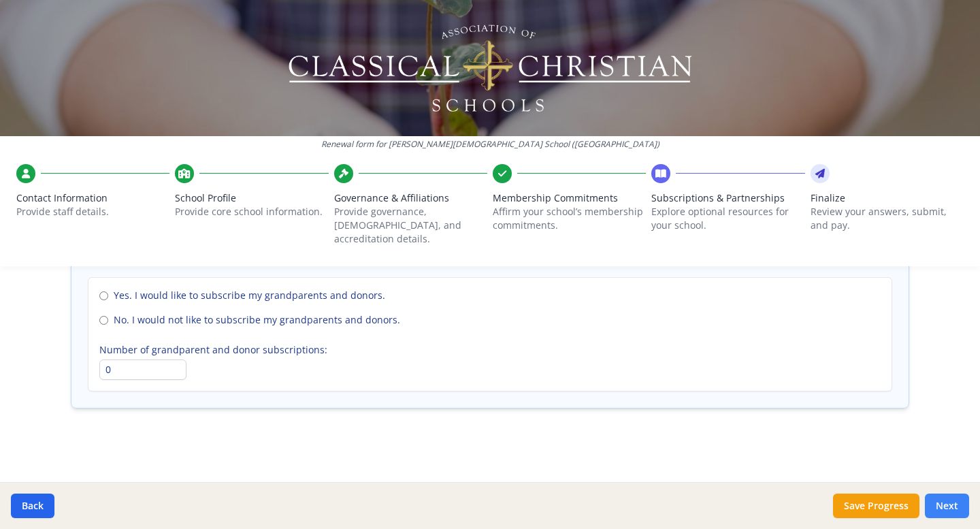
scroll to position [1026, 0]
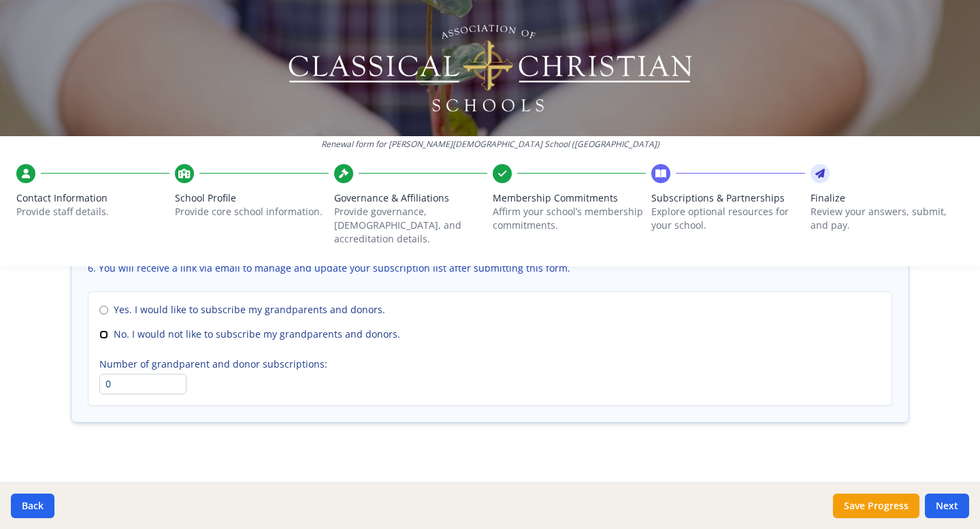
click at [101, 330] on input "No. I would not like to subscribe my grandparents and donors." at bounding box center [103, 334] width 9 height 9
radio input "true"
click at [946, 503] on button "Next" at bounding box center [947, 505] width 44 height 24
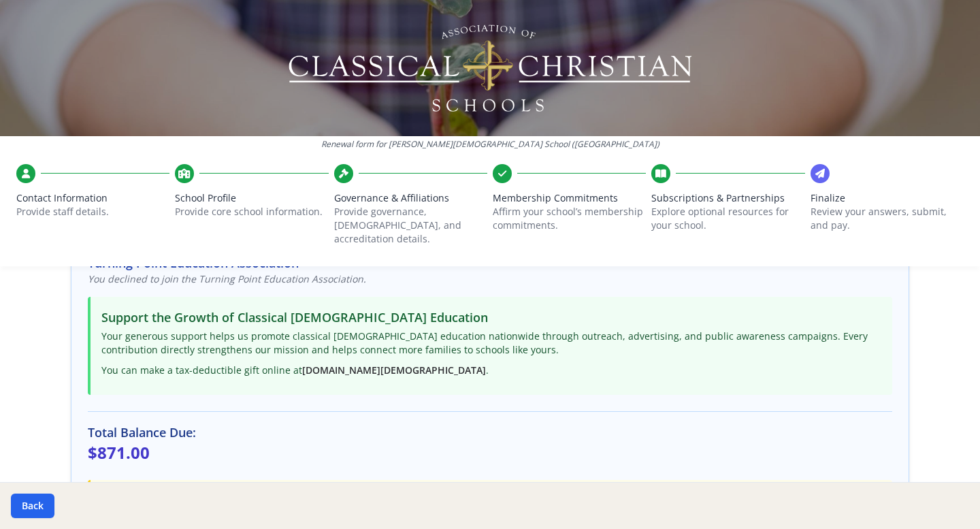
scroll to position [451, 0]
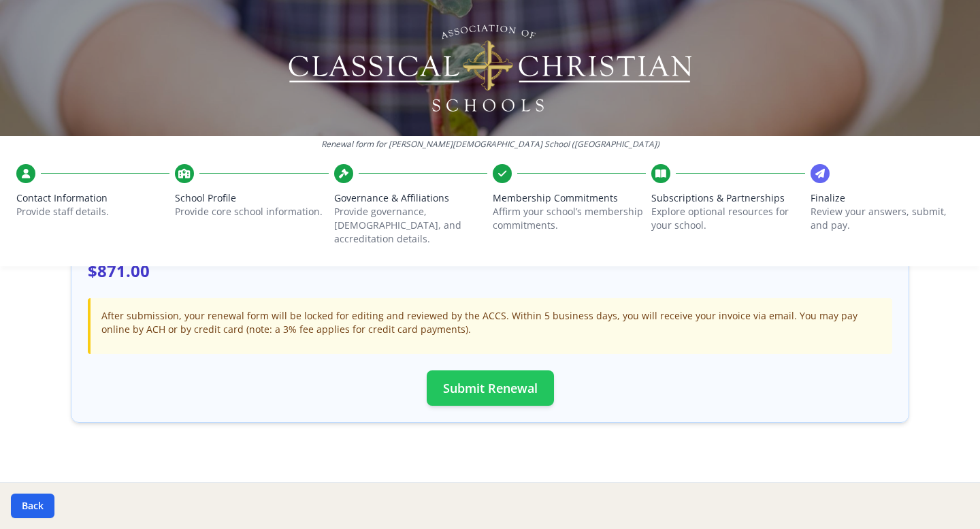
click at [488, 373] on button "Submit Renewal" at bounding box center [490, 387] width 127 height 35
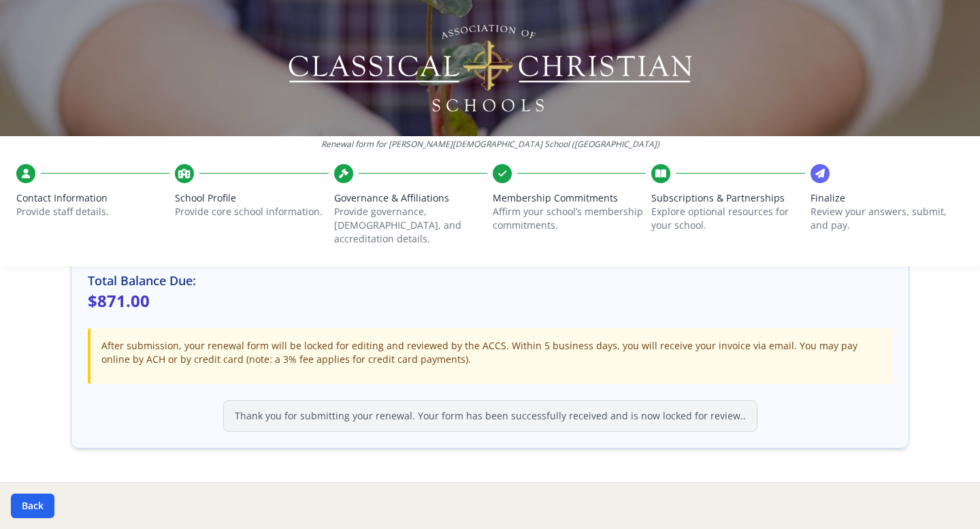
scroll to position [447, 0]
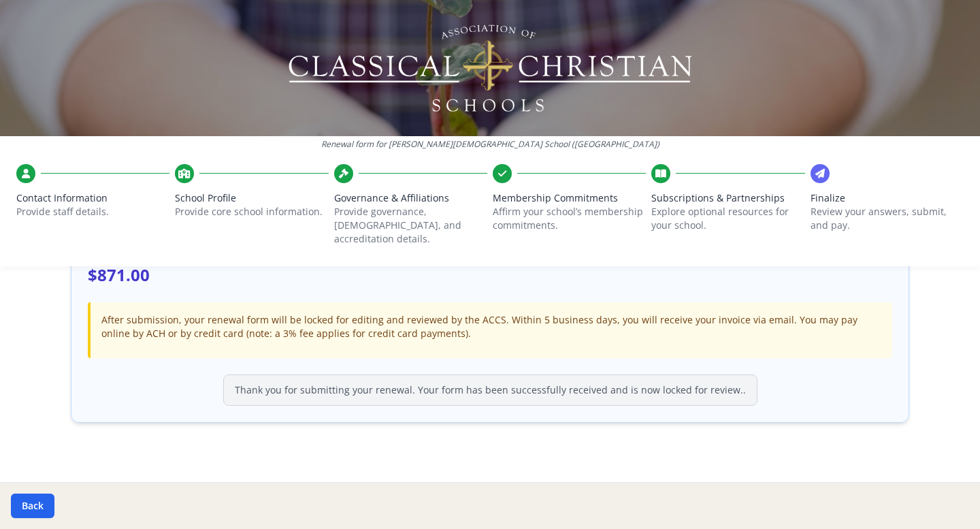
click at [818, 171] on icon at bounding box center [820, 174] width 10 height 14
